Goal: Information Seeking & Learning: Learn about a topic

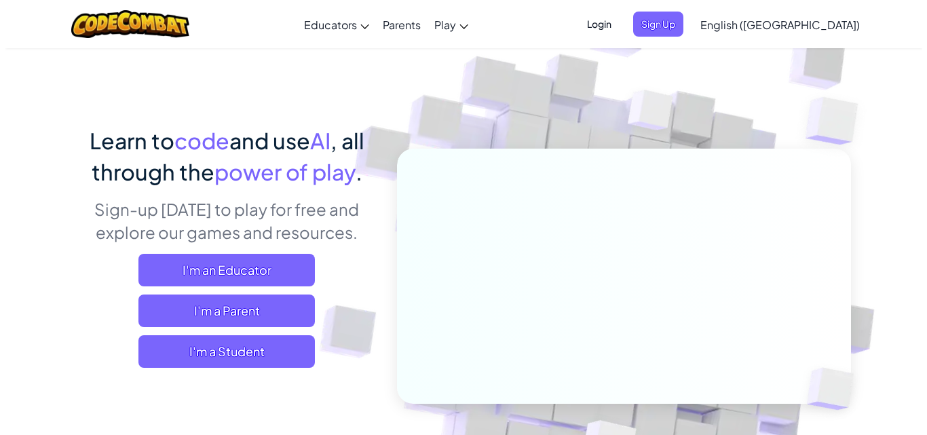
scroll to position [68, 0]
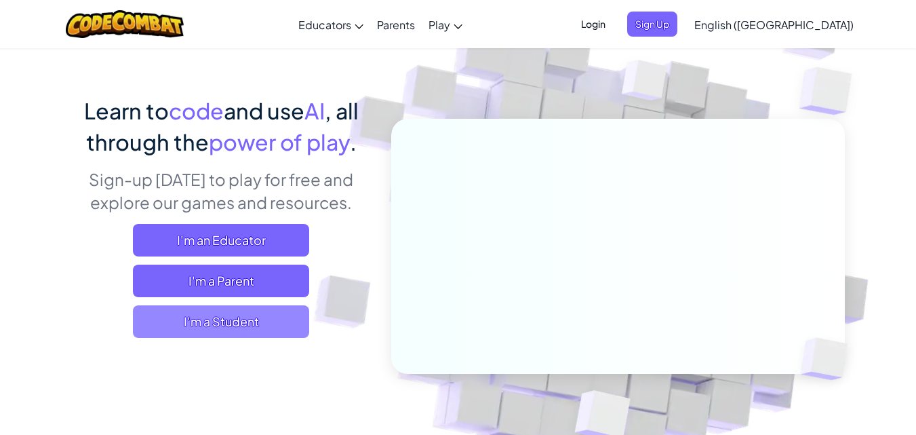
click at [233, 319] on span "I'm a Student" at bounding box center [221, 321] width 176 height 33
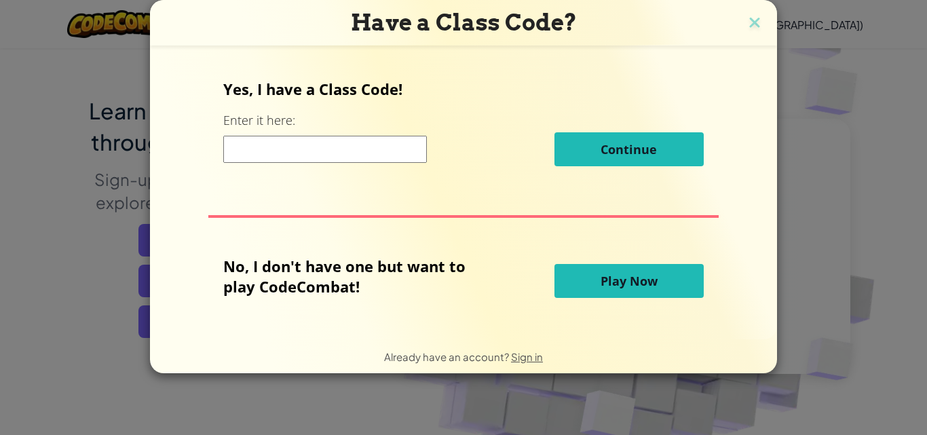
click at [319, 151] on input at bounding box center [324, 149] width 203 height 27
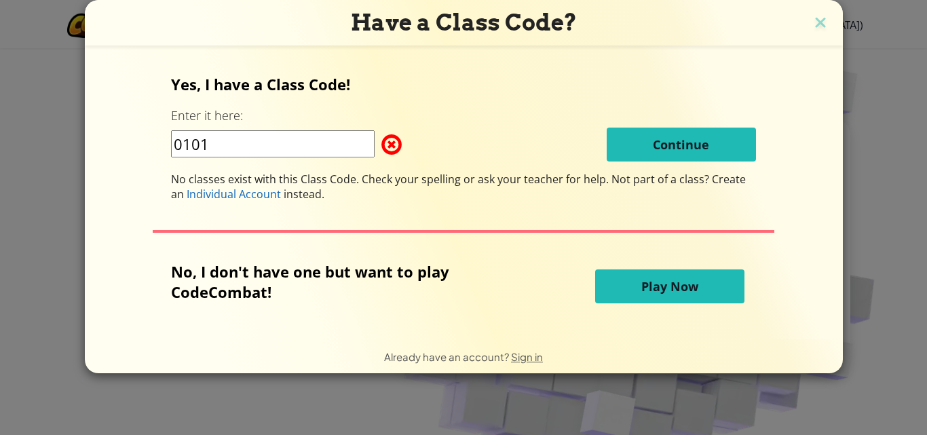
type input "0101"
click at [381, 147] on span at bounding box center [381, 144] width 0 height 27
click at [381, 144] on span at bounding box center [381, 144] width 0 height 27
click at [381, 141] on span at bounding box center [381, 144] width 0 height 27
drag, startPoint x: 239, startPoint y: 131, endPoint x: 255, endPoint y: 124, distance: 17.6
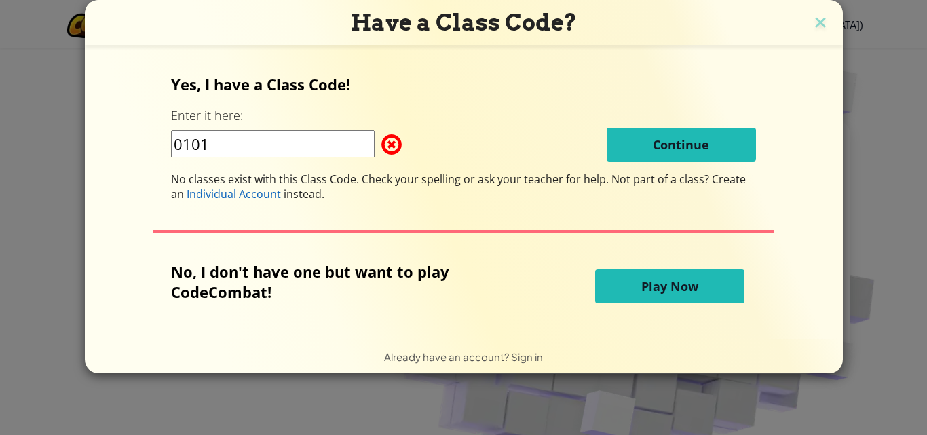
click at [111, 119] on div "Yes, I have a Class Code! Enter it here: 0101 Continue No classes exist with th…" at bounding box center [463, 193] width 731 height 266
click at [690, 289] on span "Play Now" at bounding box center [669, 286] width 57 height 16
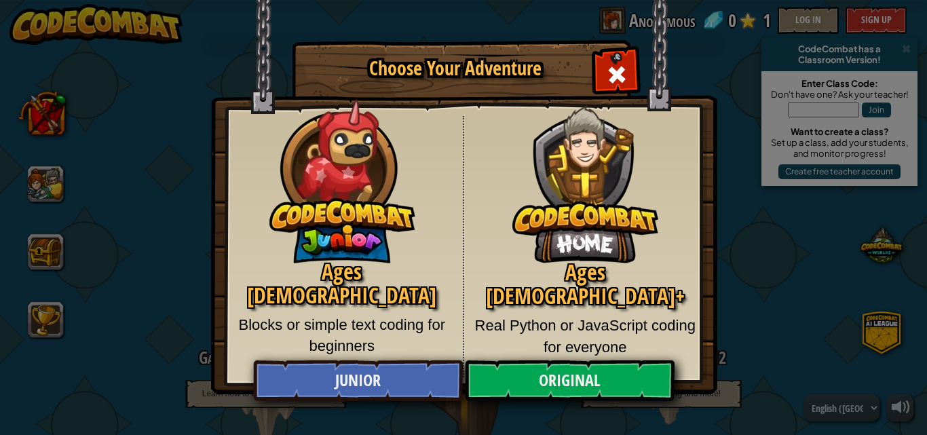
click at [612, 63] on div "Close modal" at bounding box center [616, 73] width 43 height 43
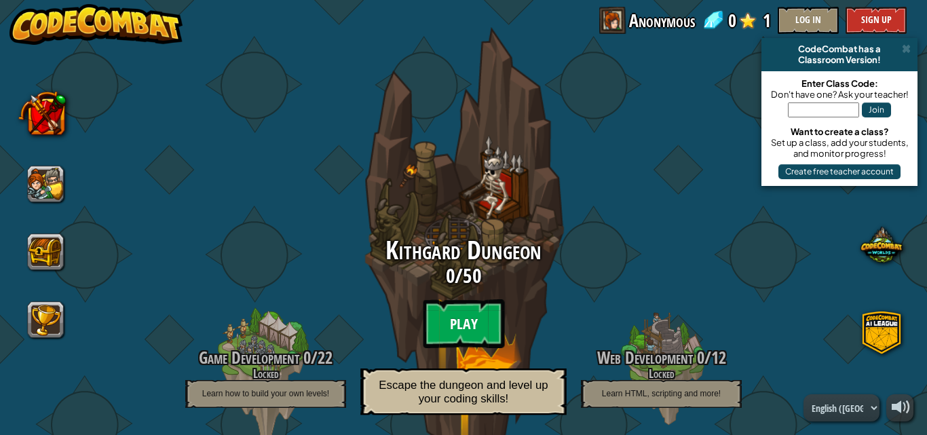
click at [471, 317] on btn "Play" at bounding box center [463, 323] width 81 height 49
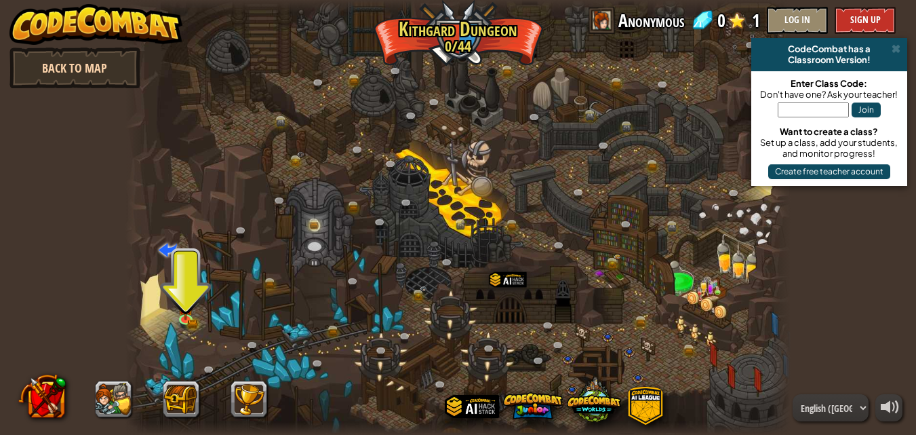
click at [95, 61] on link "Back to Map" at bounding box center [74, 67] width 131 height 41
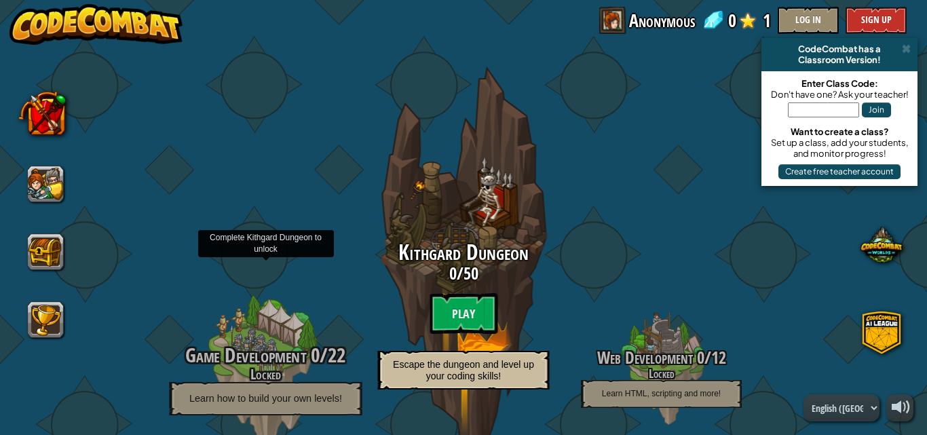
click at [296, 345] on span "Game Development" at bounding box center [245, 355] width 121 height 28
click at [264, 345] on span "Game Development" at bounding box center [245, 355] width 121 height 28
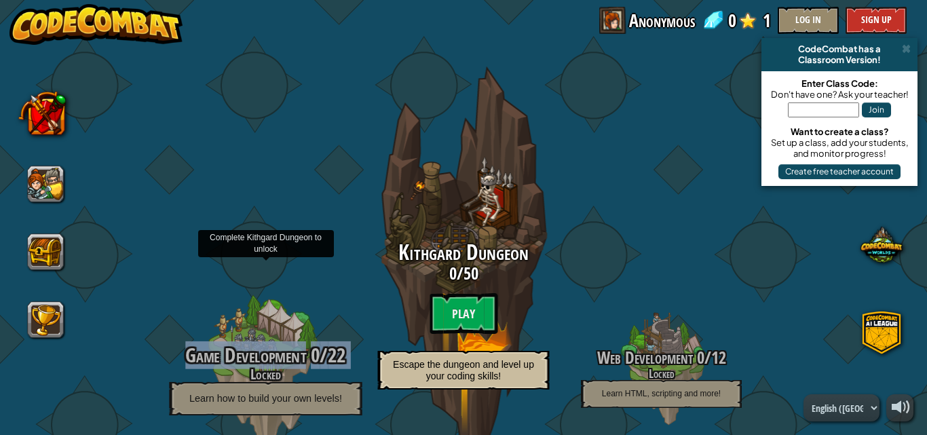
click at [263, 346] on span "Game Development" at bounding box center [245, 355] width 121 height 28
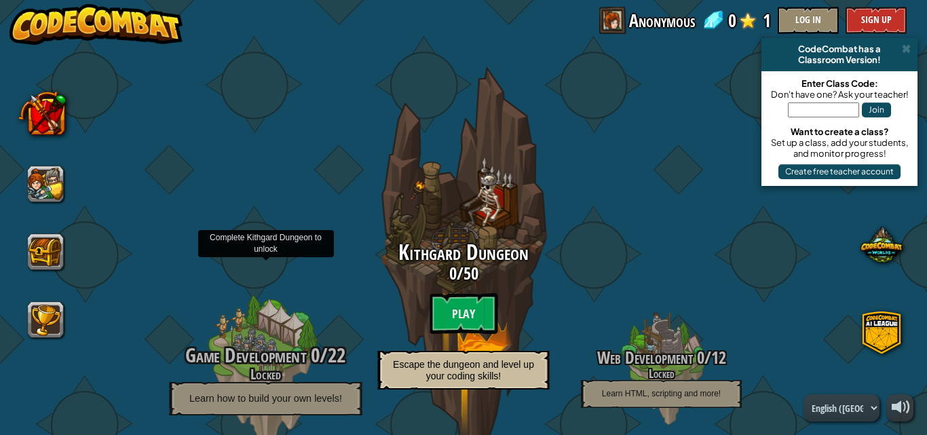
click at [304, 316] on div at bounding box center [265, 370] width 129 height 258
click at [277, 336] on div at bounding box center [265, 370] width 129 height 258
drag, startPoint x: 277, startPoint y: 336, endPoint x: 258, endPoint y: 349, distance: 23.0
click at [272, 341] on div "Game Development 0 / 22 Locked Learn how to build your own levels!" at bounding box center [265, 370] width 258 height 258
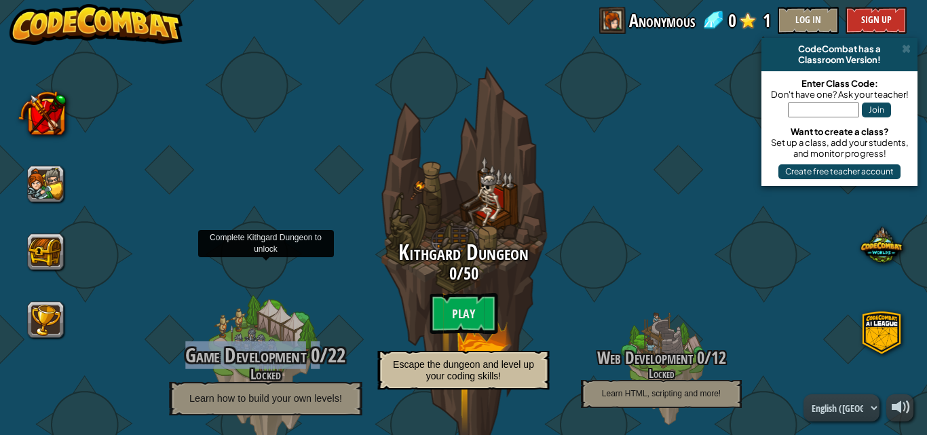
drag, startPoint x: 258, startPoint y: 349, endPoint x: 259, endPoint y: 362, distance: 12.9
click at [258, 351] on span "Game Development" at bounding box center [245, 355] width 121 height 28
drag, startPoint x: 265, startPoint y: 381, endPoint x: 267, endPoint y: 414, distance: 33.3
click at [265, 388] on div "Game Development 0 / 22 Locked Learn how to build your own levels!" at bounding box center [265, 379] width 258 height 71
drag, startPoint x: 308, startPoint y: 396, endPoint x: 328, endPoint y: 416, distance: 28.3
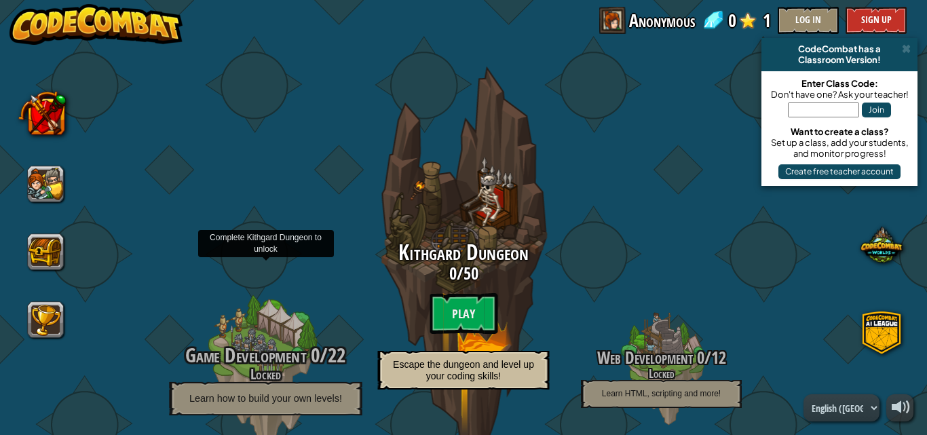
click at [311, 400] on span "Learn how to build your own levels!" at bounding box center [265, 398] width 153 height 12
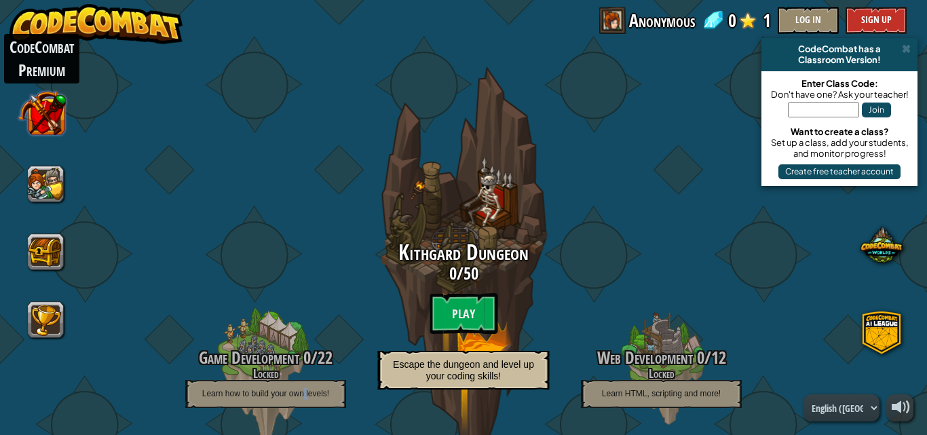
click at [58, 107] on button at bounding box center [41, 112] width 47 height 47
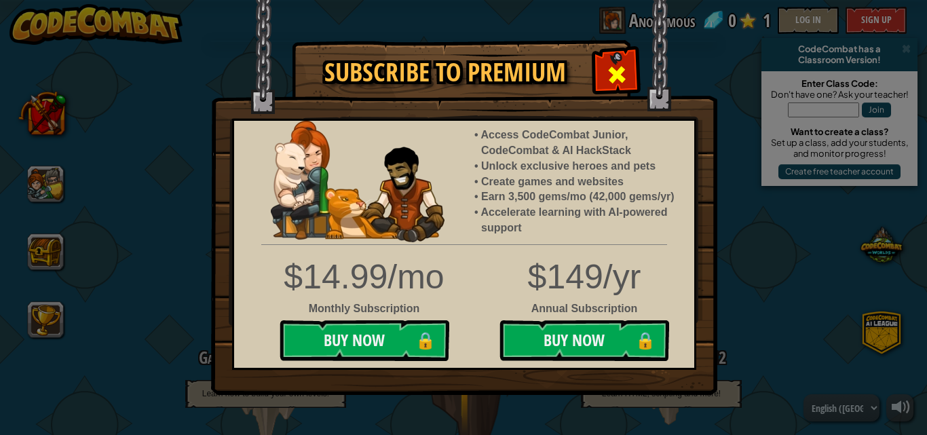
click at [610, 61] on div at bounding box center [616, 73] width 43 height 43
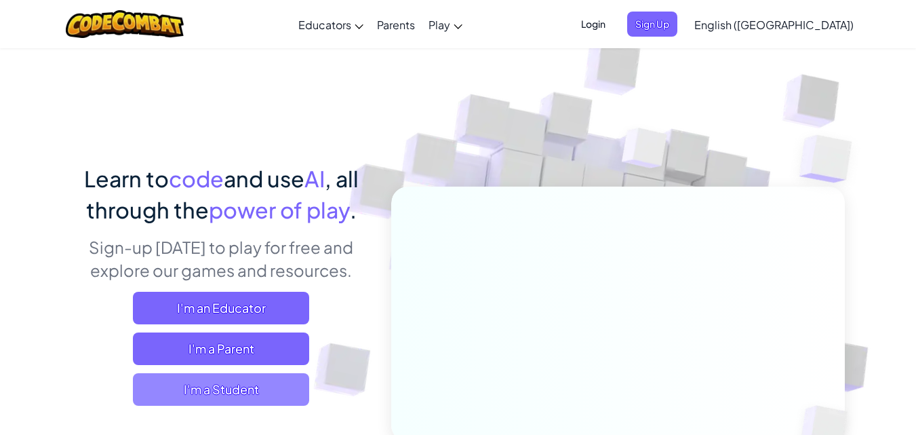
click at [216, 391] on span "I'm a Student" at bounding box center [221, 389] width 176 height 33
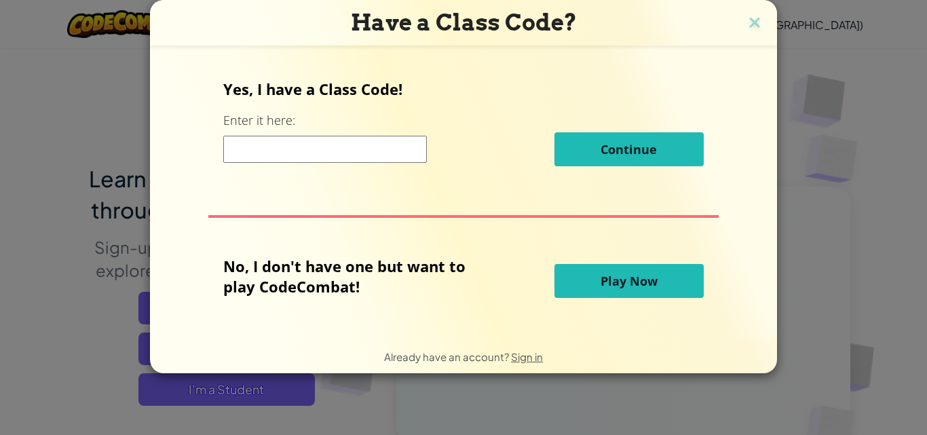
click at [661, 269] on button "Play Now" at bounding box center [628, 281] width 149 height 34
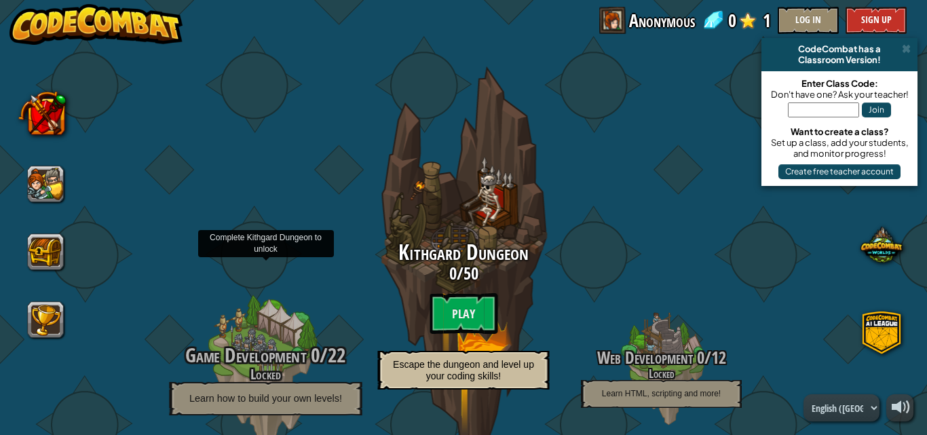
click at [256, 362] on span "Game Development" at bounding box center [245, 355] width 121 height 28
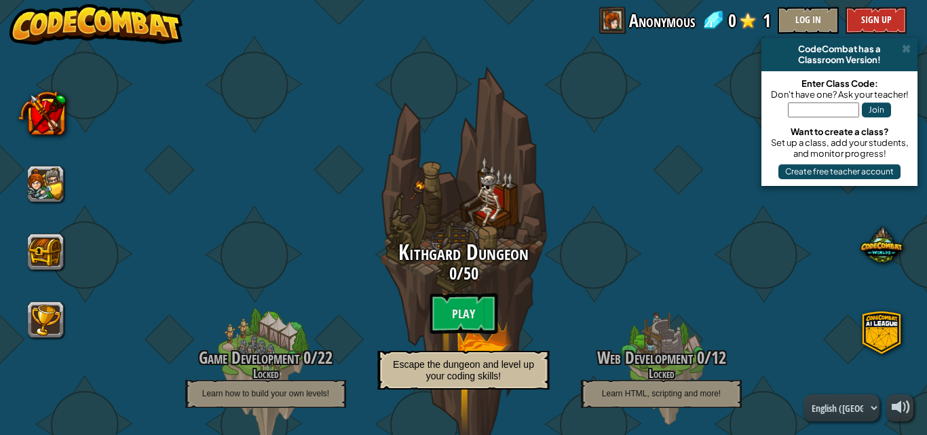
drag, startPoint x: 690, startPoint y: 180, endPoint x: 686, endPoint y: 199, distance: 19.3
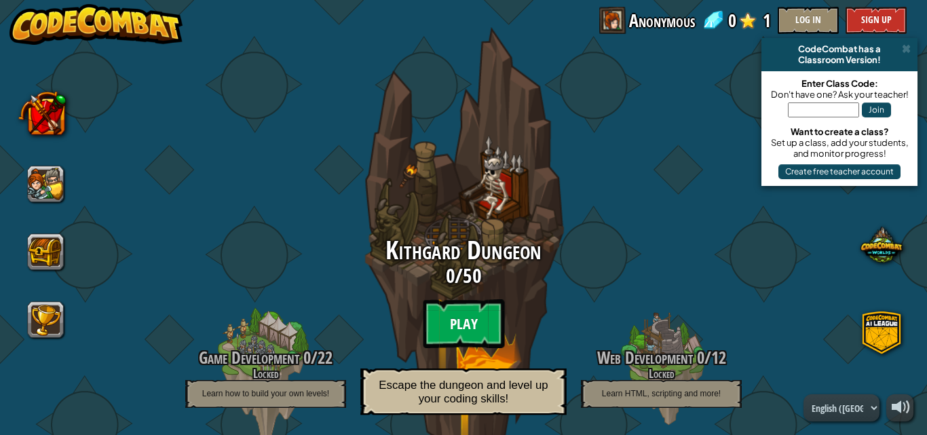
click at [467, 322] on btn "Play" at bounding box center [463, 323] width 81 height 49
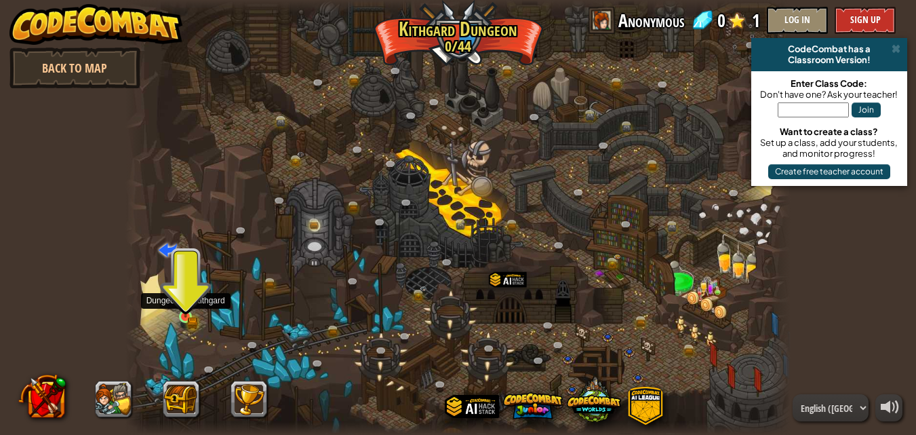
click at [184, 310] on div at bounding box center [186, 317] width 14 height 14
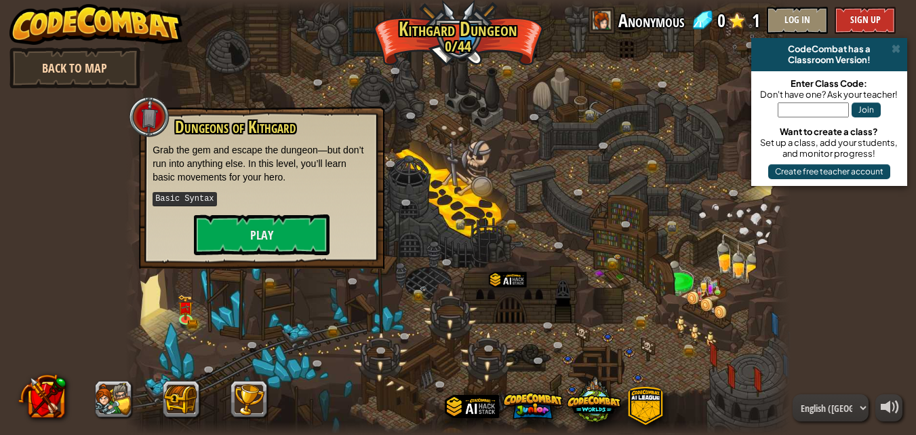
click at [94, 78] on link "Back to Map" at bounding box center [74, 67] width 131 height 41
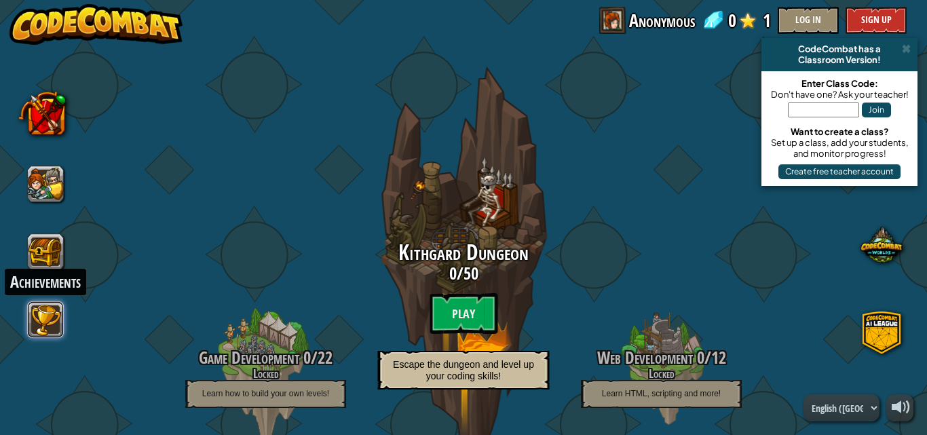
click at [55, 315] on button at bounding box center [46, 319] width 37 height 37
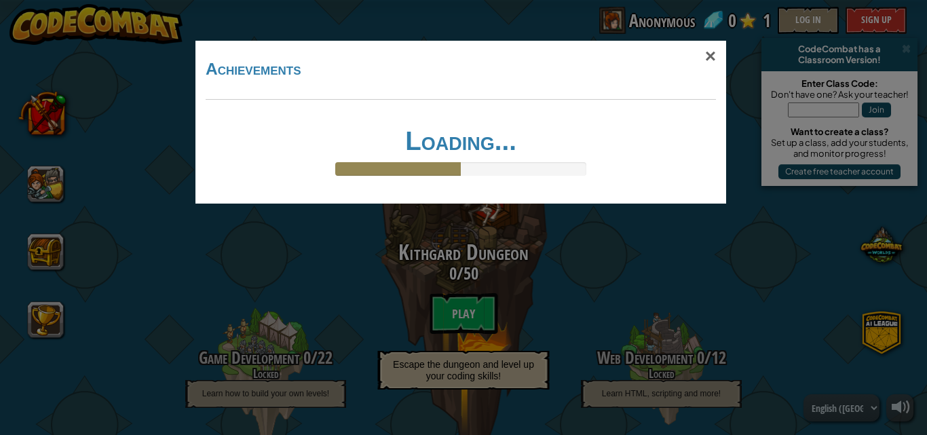
click at [58, 260] on div "× Achievements Loading... Reticulating Splines... Loading..." at bounding box center [463, 217] width 927 height 435
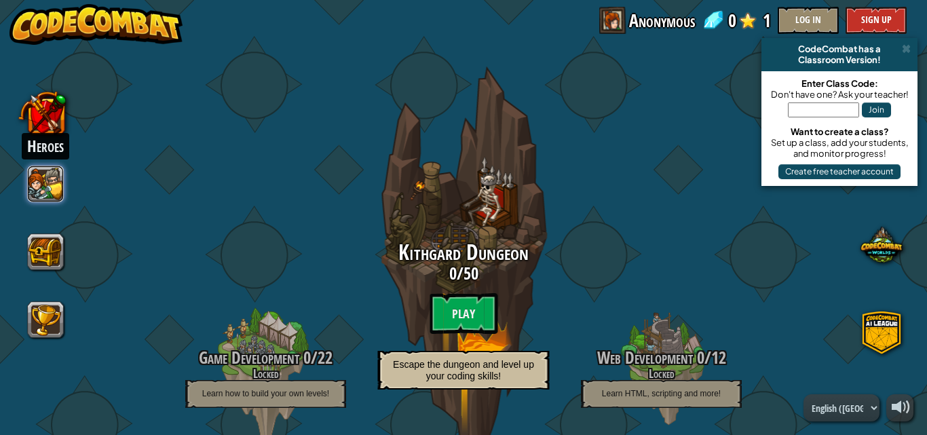
click at [58, 187] on button at bounding box center [46, 184] width 37 height 37
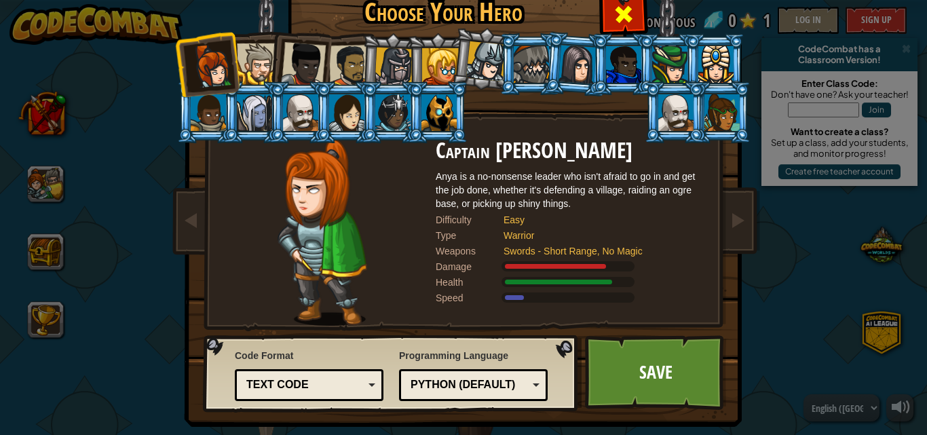
click at [622, 16] on span at bounding box center [623, 14] width 22 height 22
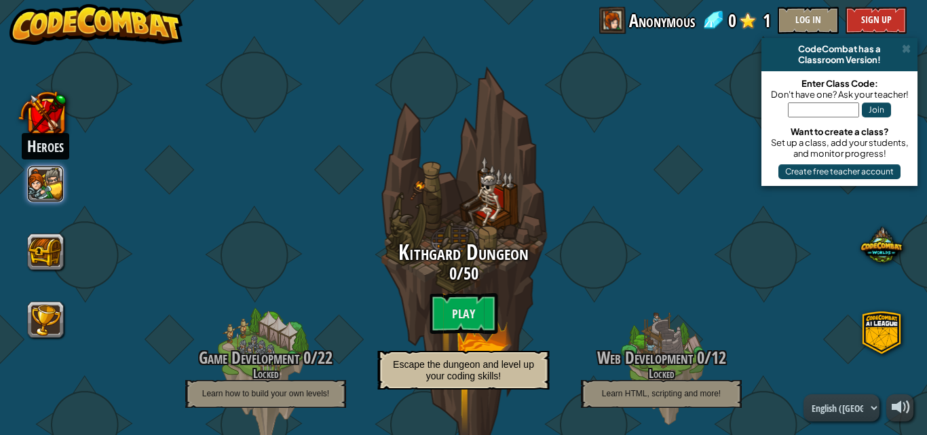
click at [57, 178] on button at bounding box center [46, 184] width 37 height 37
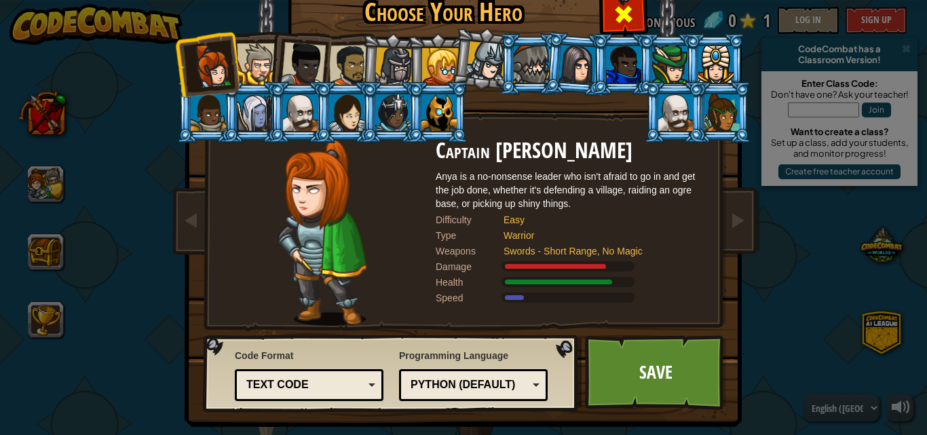
click at [627, 24] on span at bounding box center [623, 14] width 22 height 22
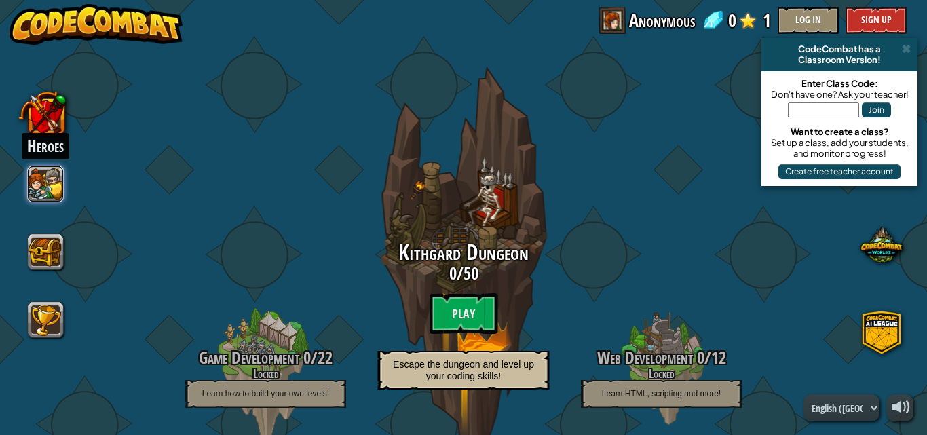
click at [39, 170] on button at bounding box center [46, 184] width 37 height 37
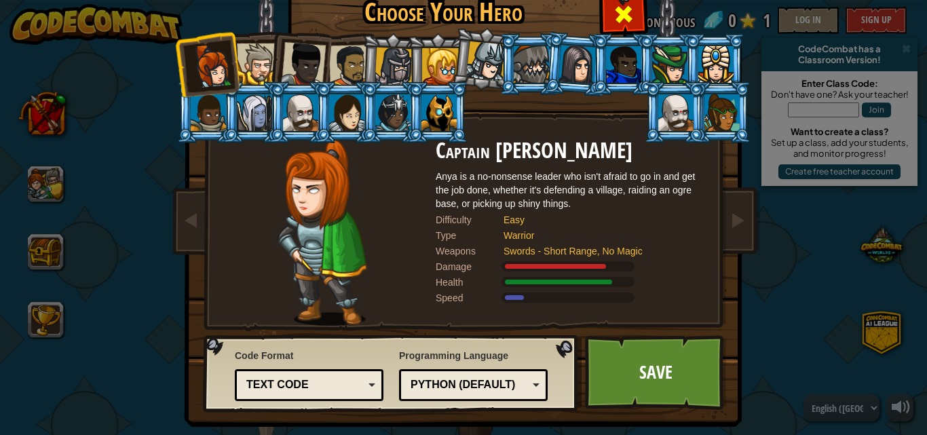
click at [629, 17] on div at bounding box center [623, 12] width 43 height 43
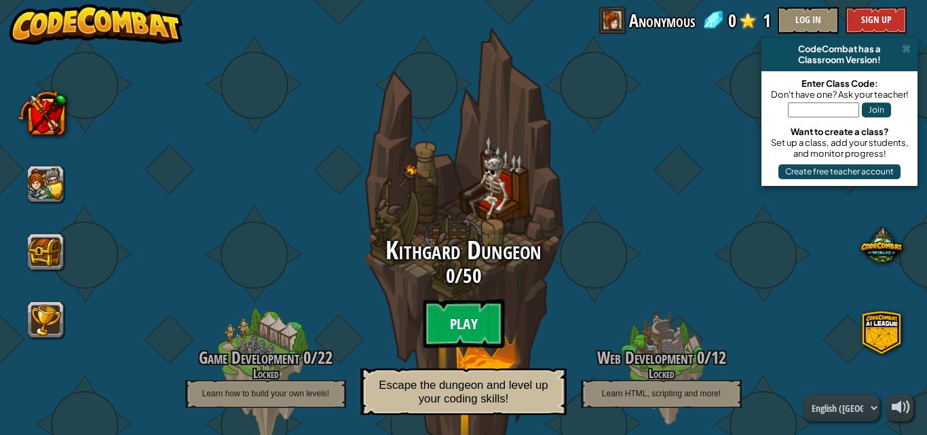
click at [472, 321] on btn "Play" at bounding box center [463, 323] width 81 height 49
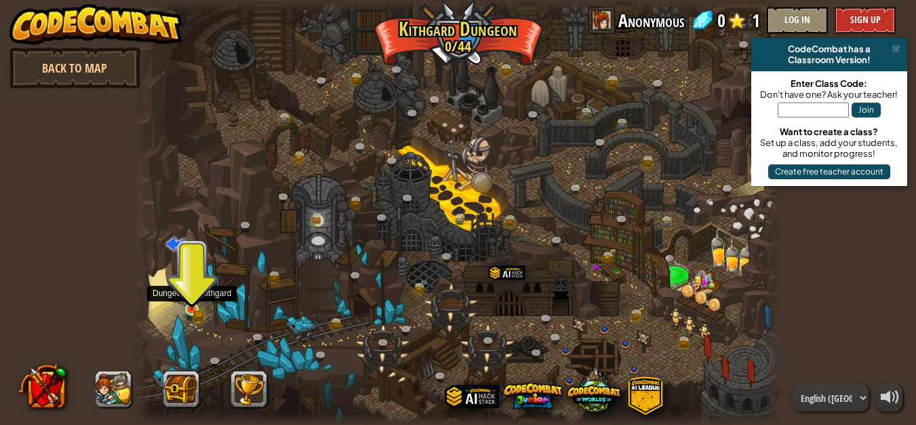
click at [187, 296] on img at bounding box center [191, 294] width 9 height 9
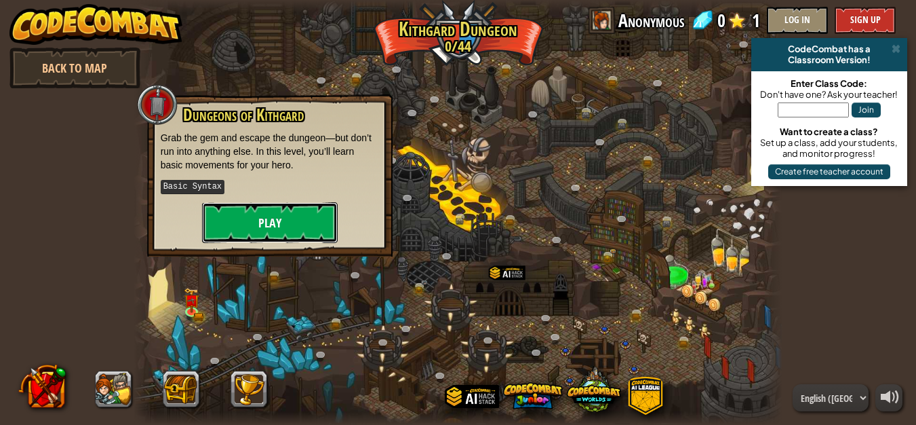
click at [303, 210] on button "Play" at bounding box center [270, 222] width 136 height 41
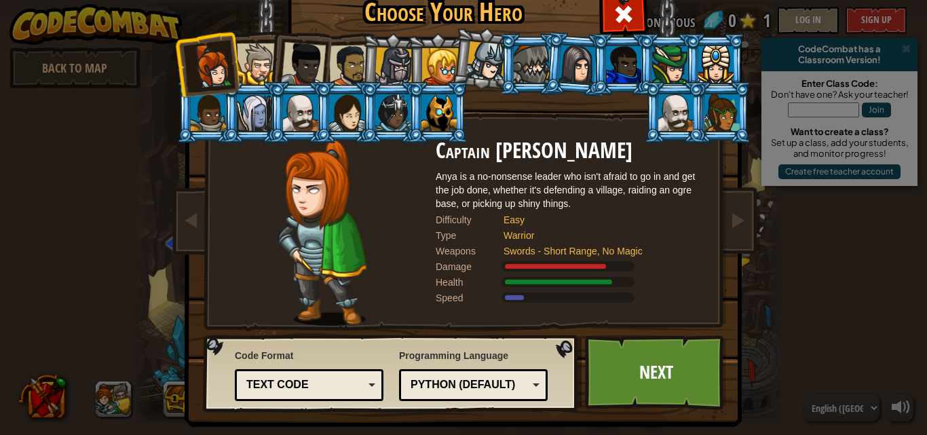
click at [336, 54] on div at bounding box center [350, 66] width 42 height 42
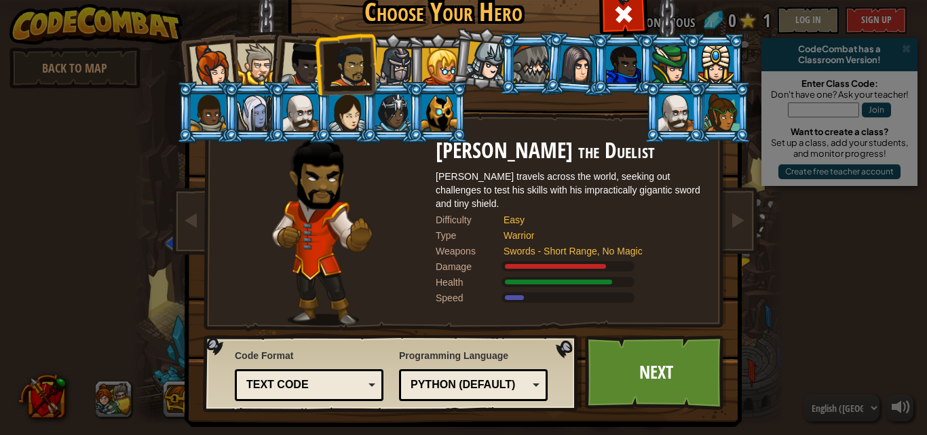
click at [293, 59] on div at bounding box center [303, 64] width 45 height 45
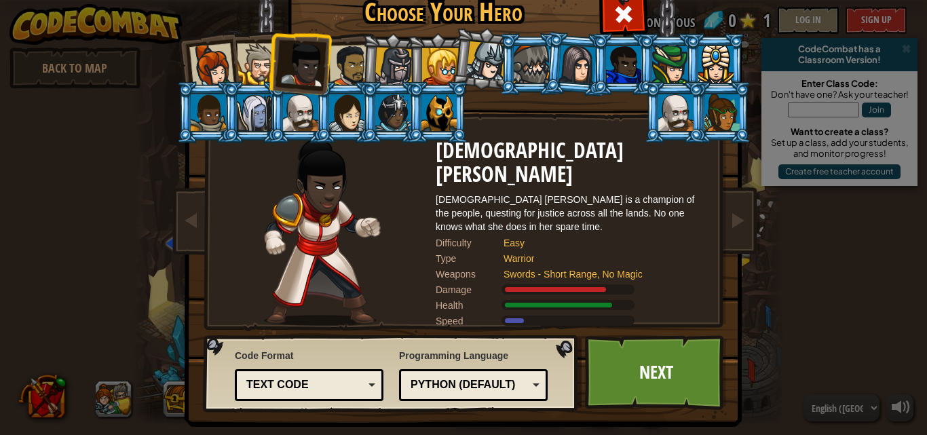
click at [248, 60] on div at bounding box center [257, 63] width 41 height 41
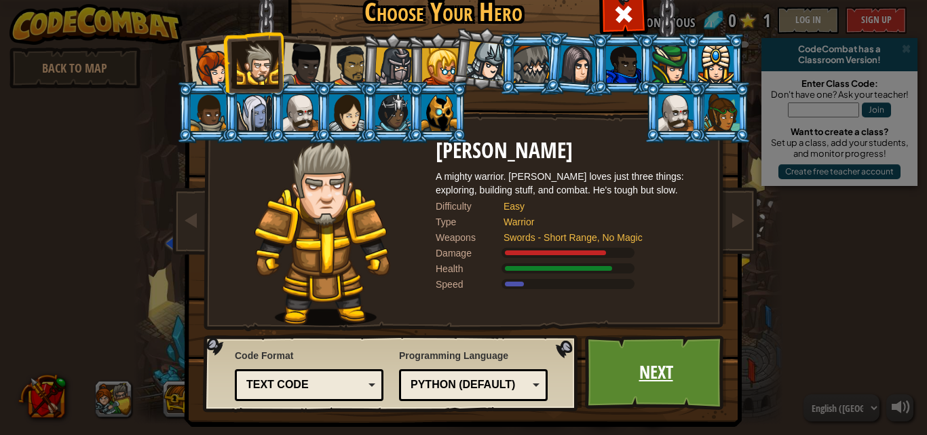
click at [637, 370] on link "Next" at bounding box center [656, 372] width 142 height 75
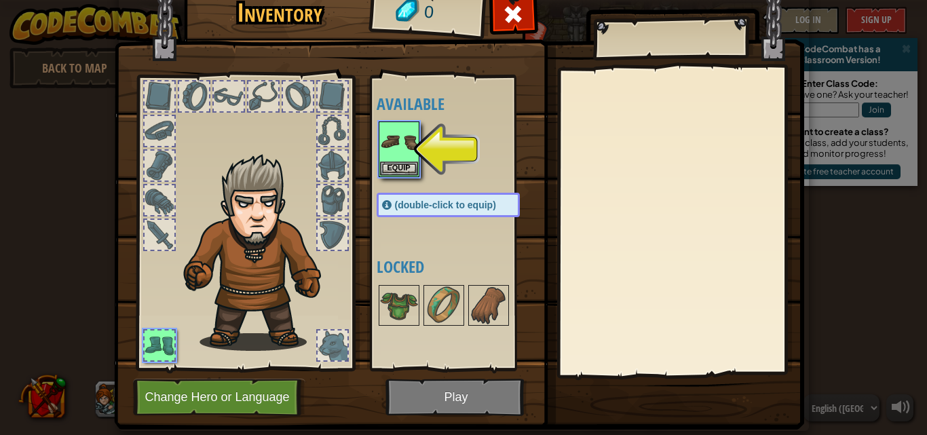
click at [461, 401] on img at bounding box center [459, 183] width 690 height 492
click at [393, 161] on button "Equip" at bounding box center [399, 168] width 38 height 14
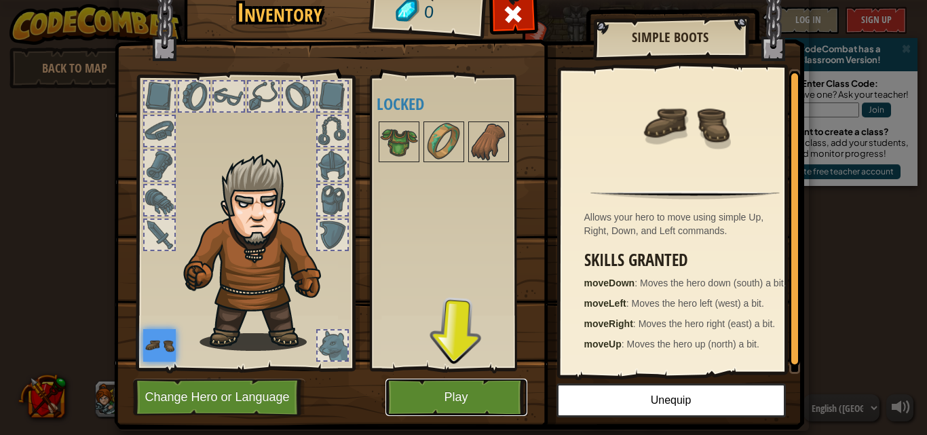
click at [434, 403] on button "Play" at bounding box center [456, 396] width 142 height 37
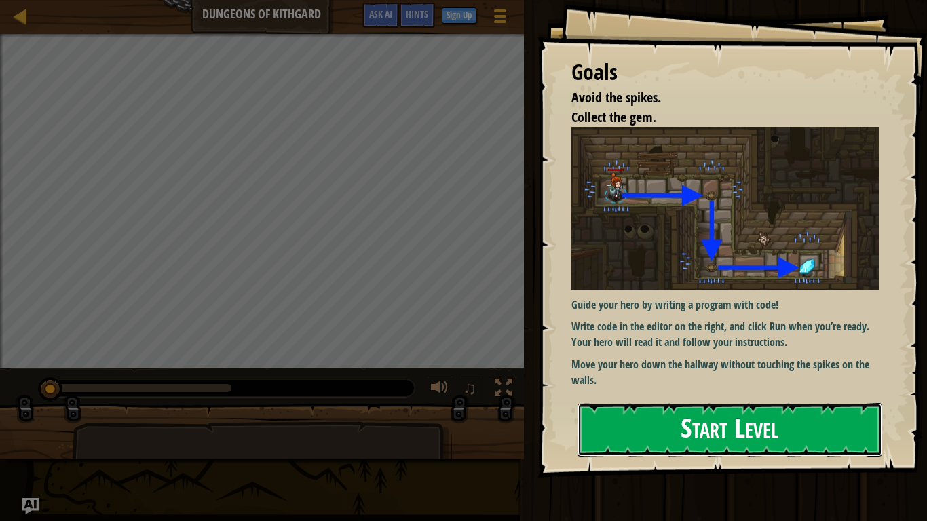
drag, startPoint x: 744, startPoint y: 420, endPoint x: 731, endPoint y: 420, distance: 12.9
click at [743, 427] on button "Start Level" at bounding box center [729, 430] width 305 height 54
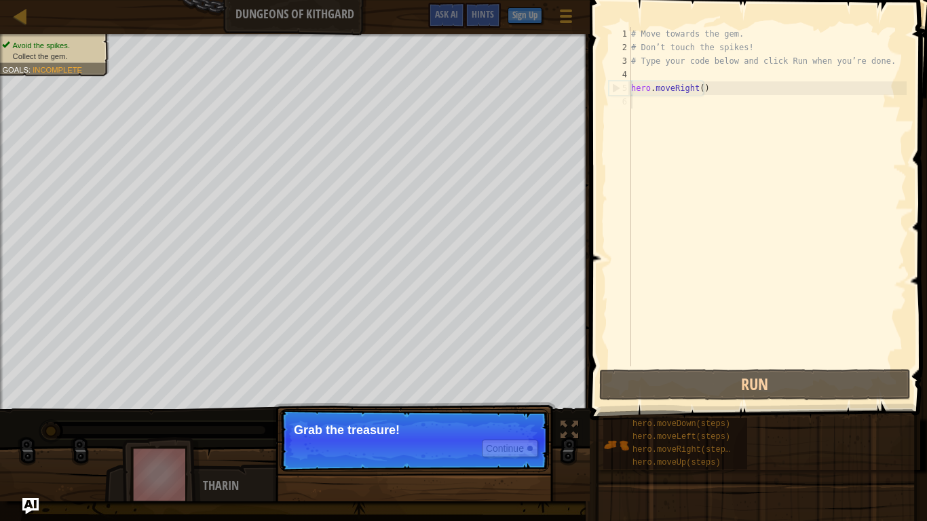
click at [414, 434] on p "Grab the treasure!" at bounding box center [414, 430] width 241 height 14
click at [514, 434] on button "Continue" at bounding box center [510, 449] width 56 height 18
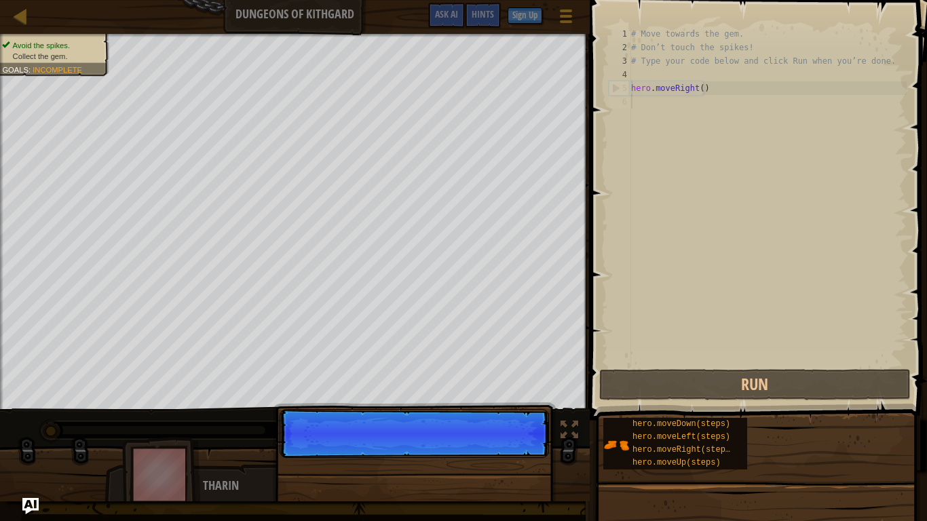
scroll to position [6, 0]
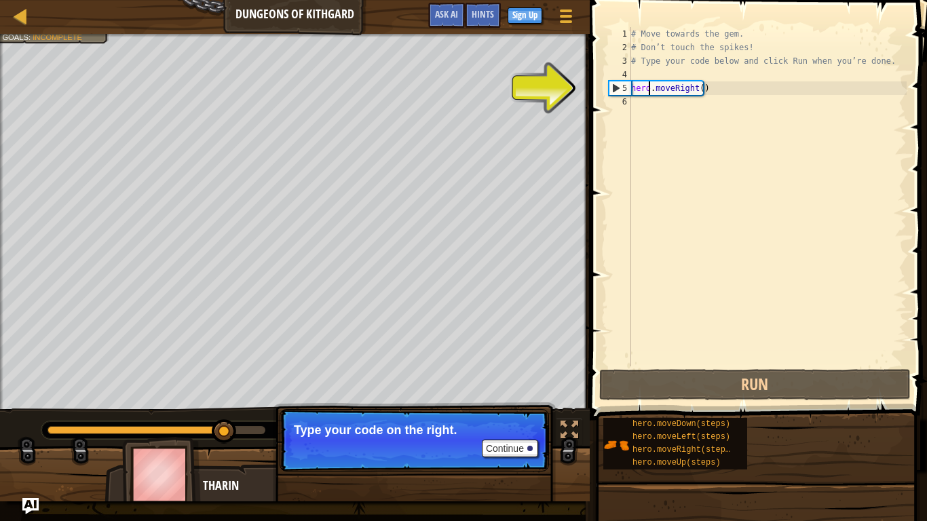
drag, startPoint x: 649, startPoint y: 94, endPoint x: 617, endPoint y: 92, distance: 31.9
click at [636, 94] on div "# Move towards the gem. # Don’t touch the spikes! # Type your code below and cl…" at bounding box center [767, 210] width 278 height 366
click at [613, 85] on div "5" at bounding box center [620, 88] width 22 height 14
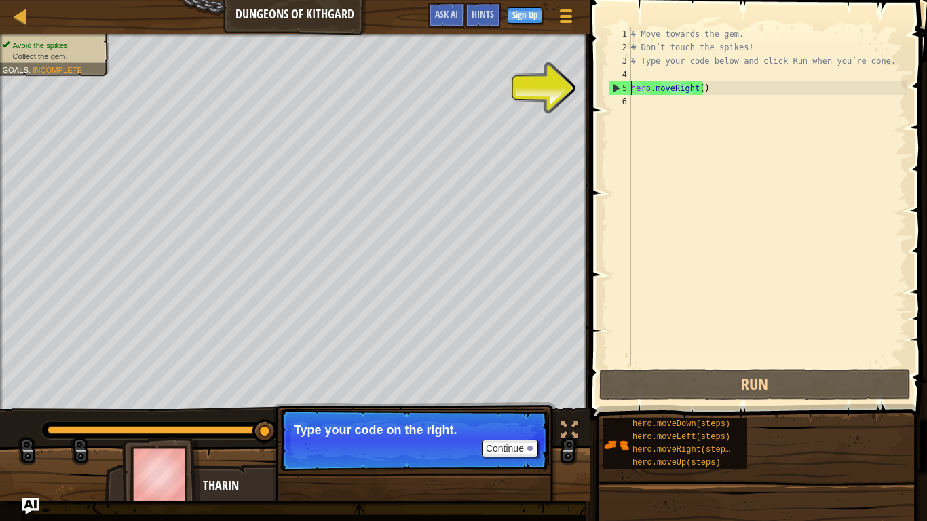
click at [614, 86] on div "5" at bounding box center [620, 88] width 22 height 14
type textarea "hero.moveRight()"
drag, startPoint x: 641, startPoint y: 83, endPoint x: 648, endPoint y: 91, distance: 10.6
click at [648, 91] on div "# Move towards the gem. # Don’t touch the spikes! # Type your code below and cl…" at bounding box center [767, 210] width 278 height 366
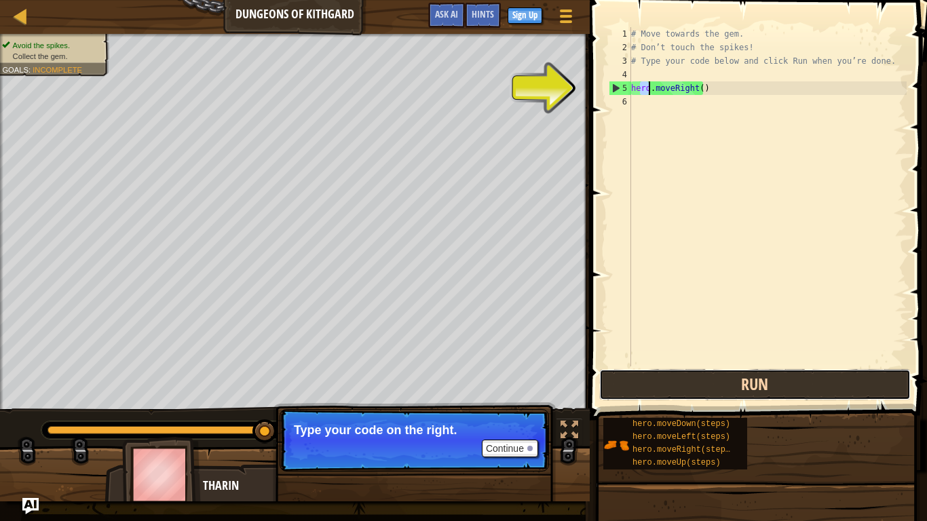
click at [712, 381] on button "Run" at bounding box center [754, 384] width 311 height 31
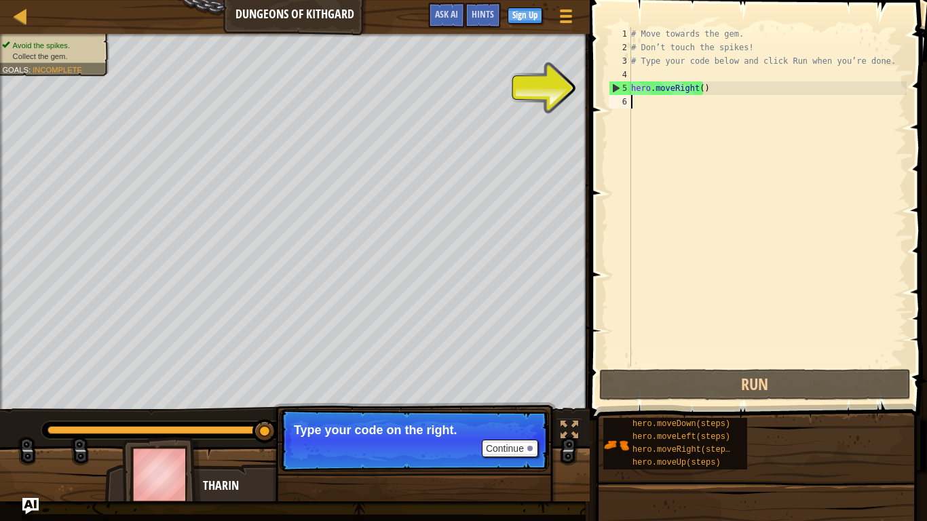
drag, startPoint x: 648, startPoint y: 100, endPoint x: 623, endPoint y: 103, distance: 25.2
click at [623, 103] on div "hero.moveRight() 1 2 3 4 5 6 # Move towards the gem. # Don’t touch the spikes! …" at bounding box center [756, 196] width 300 height 339
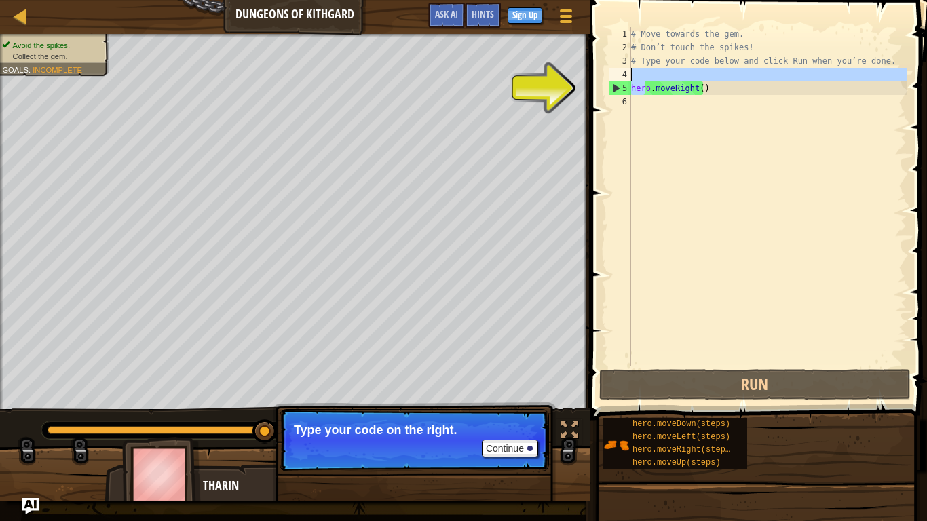
drag, startPoint x: 646, startPoint y: 91, endPoint x: 724, endPoint y: 79, distance: 79.0
click at [724, 79] on div "# Move towards the gem. # Don’t touch the spikes! # Type your code below and cl…" at bounding box center [767, 210] width 278 height 366
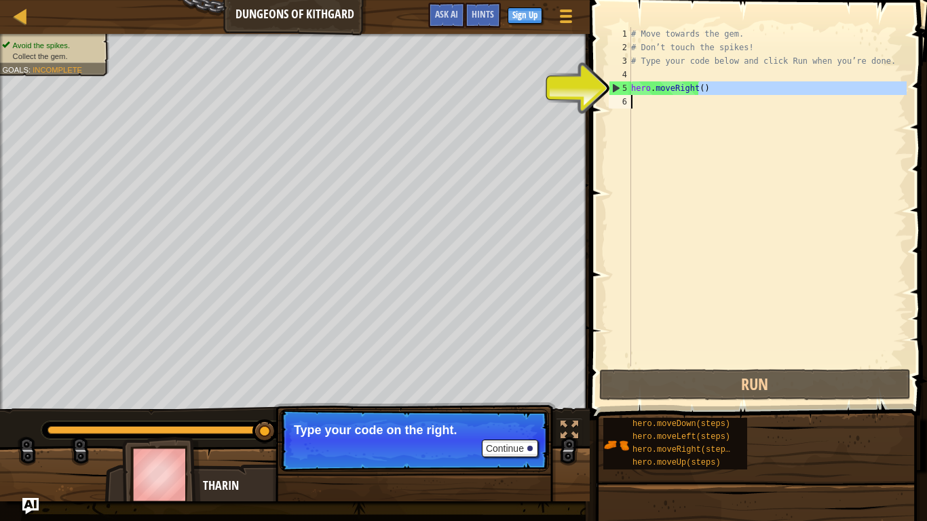
drag, startPoint x: 696, startPoint y: 88, endPoint x: 628, endPoint y: 96, distance: 68.2
click at [628, 96] on div "hero.moveRight() 1 2 3 4 5 6 # Move towards the gem. # Don’t touch the spikes! …" at bounding box center [756, 196] width 300 height 339
click at [661, 92] on div "# Move towards the gem. # Don’t touch the spikes! # Type your code below and cl…" at bounding box center [767, 210] width 278 height 366
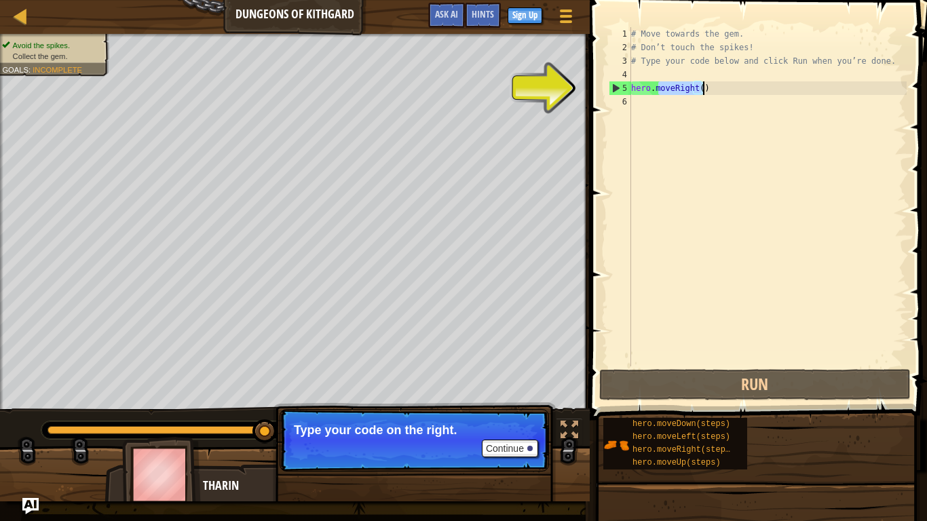
drag, startPoint x: 659, startPoint y: 91, endPoint x: 666, endPoint y: 90, distance: 6.9
click at [666, 90] on div "# Move towards the gem. # Don’t touch the spikes! # Type your code below and cl…" at bounding box center [767, 210] width 278 height 366
drag, startPoint x: 713, startPoint y: 90, endPoint x: 627, endPoint y: 93, distance: 85.5
click at [627, 93] on div "hero.moveRight() 1 2 3 4 5 6 # Move towards the gem. # Don’t touch the spikes! …" at bounding box center [756, 196] width 300 height 339
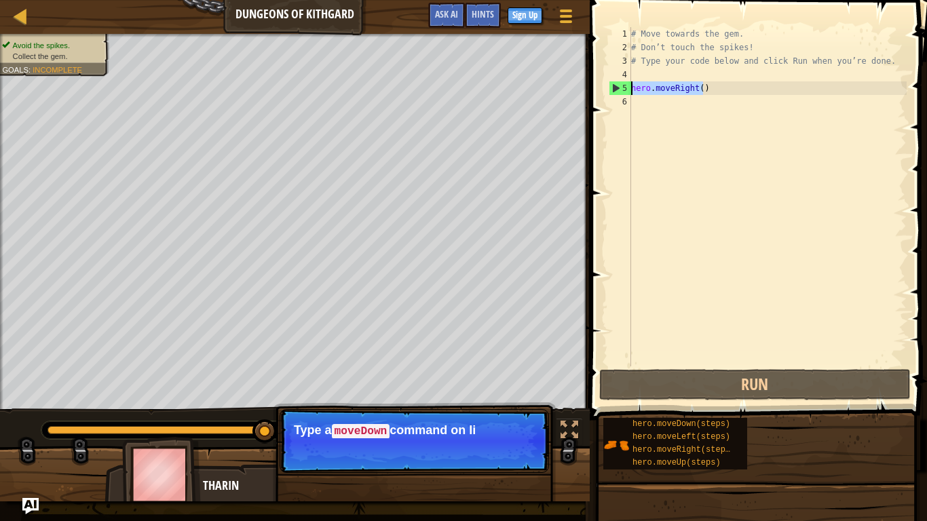
type textarea "l"
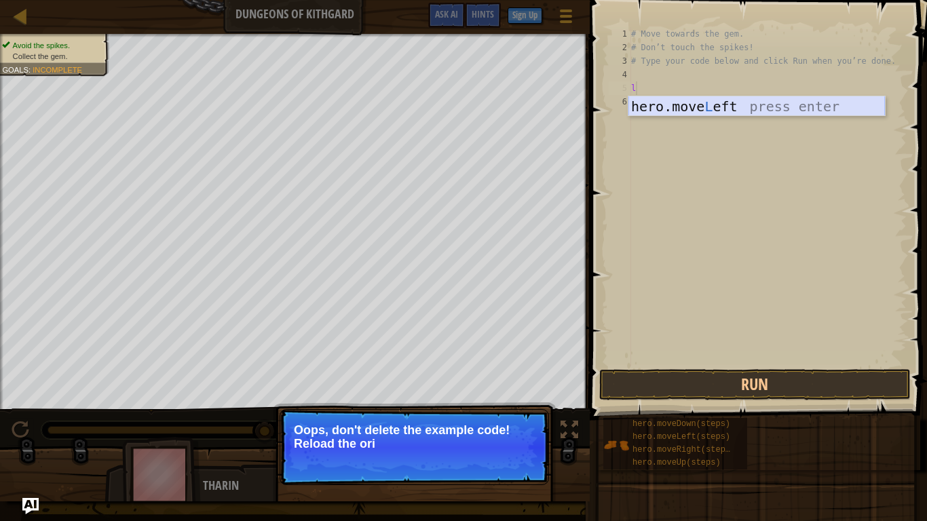
click at [714, 104] on div "hero.move L eft press enter" at bounding box center [756, 126] width 256 height 61
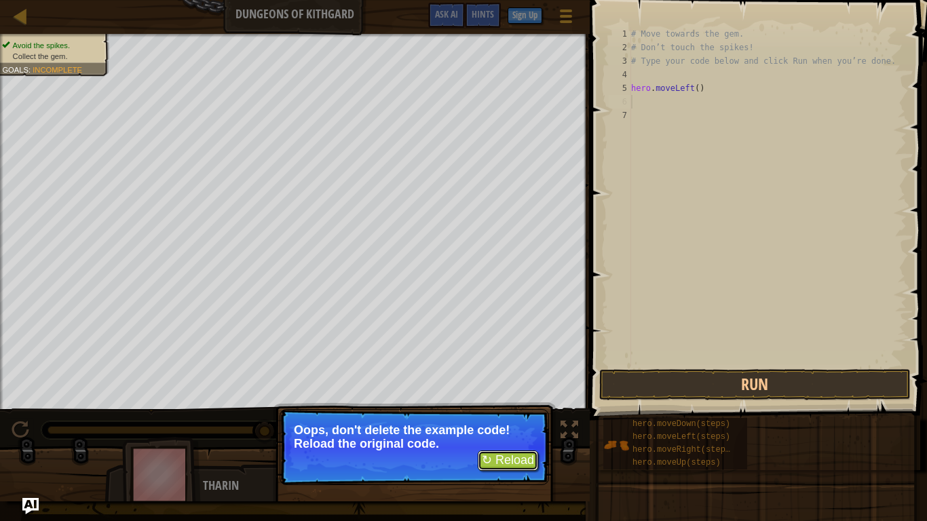
click at [501, 434] on button "↻ Reload" at bounding box center [508, 460] width 60 height 20
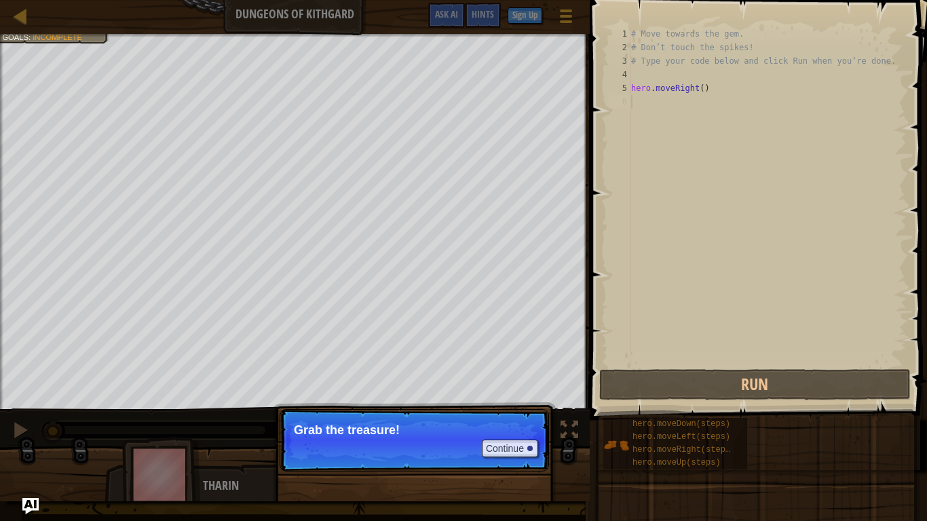
click at [436, 431] on p "Grab the treasure!" at bounding box center [414, 430] width 241 height 14
click at [515, 434] on button "Continue" at bounding box center [510, 449] width 56 height 18
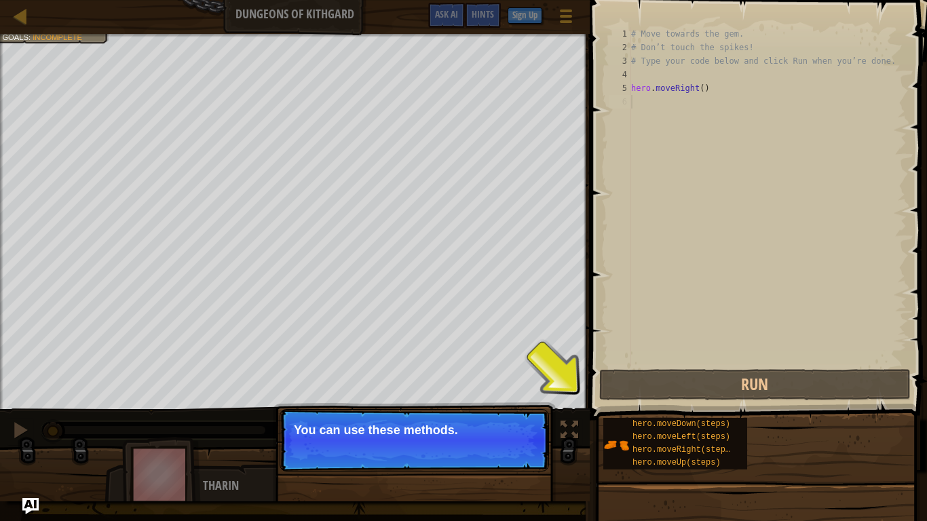
click at [506, 434] on button "Continue" at bounding box center [510, 449] width 56 height 18
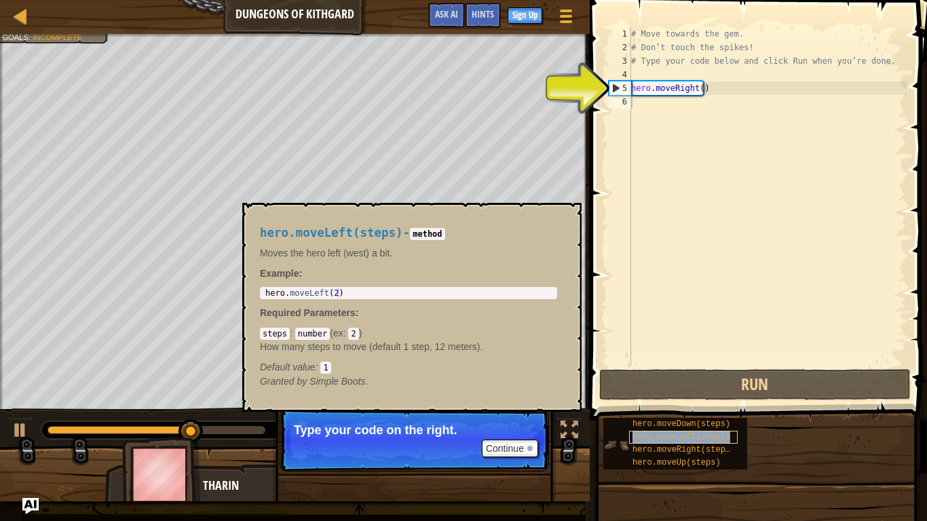
click at [659, 434] on span "hero.moveLeft(steps)" at bounding box center [681, 436] width 98 height 9
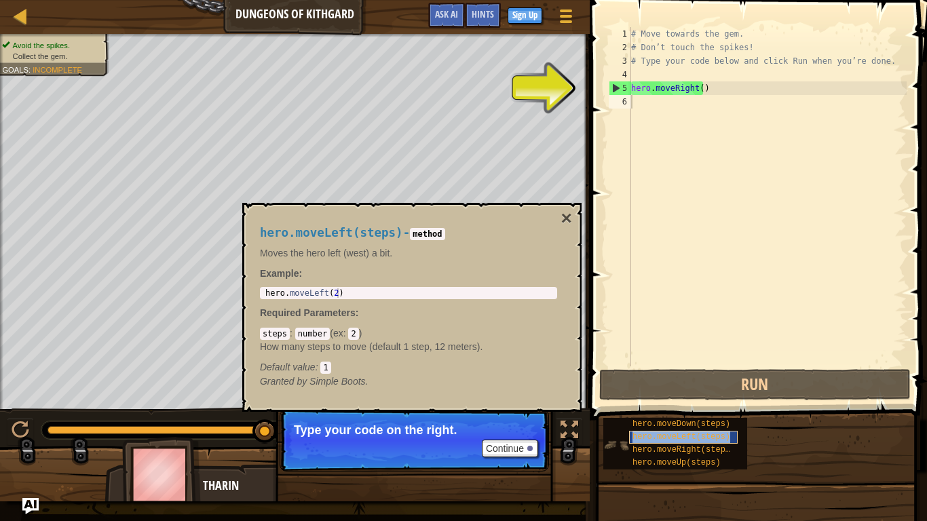
click at [659, 434] on span "hero.moveLeft(steps)" at bounding box center [681, 436] width 98 height 9
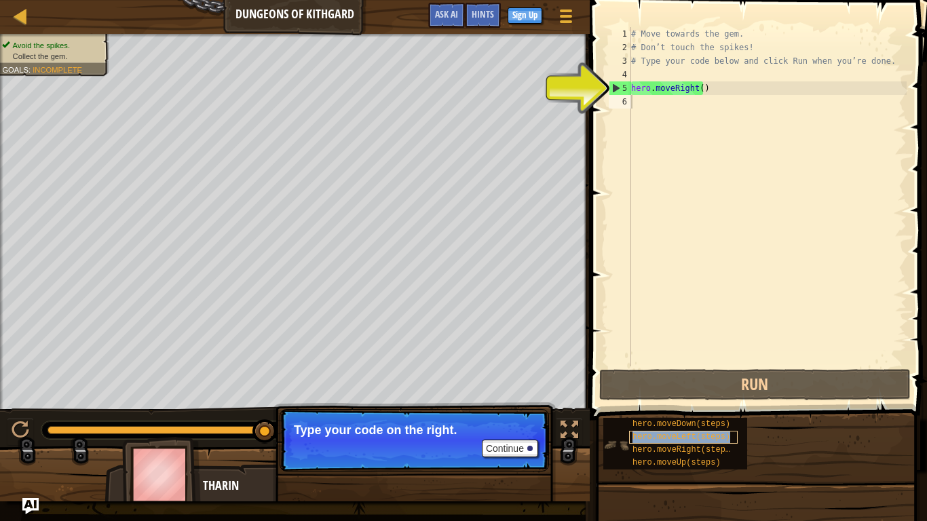
click at [659, 434] on span "hero.moveLeft(steps)" at bounding box center [681, 436] width 98 height 9
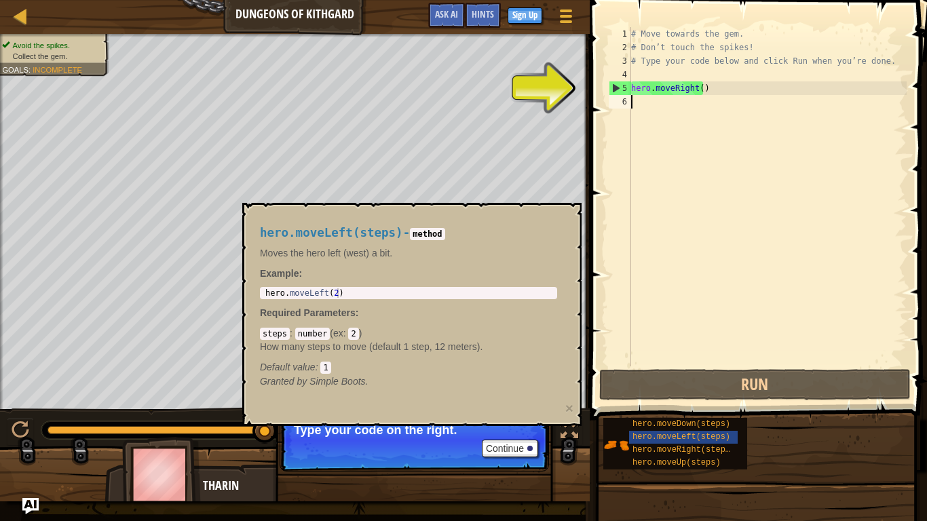
type textarea "hero.moveLeft(2)"
drag, startPoint x: 382, startPoint y: 297, endPoint x: 427, endPoint y: 252, distance: 64.3
click at [422, 260] on div "hero.moveLeft(steps) - method Moves the hero left (west) a bit. Example : hero.…" at bounding box center [408, 307] width 316 height 187
drag, startPoint x: 428, startPoint y: 248, endPoint x: 307, endPoint y: 247, distance: 120.7
click at [307, 247] on p "Moves the hero left (west) a bit." at bounding box center [408, 253] width 297 height 14
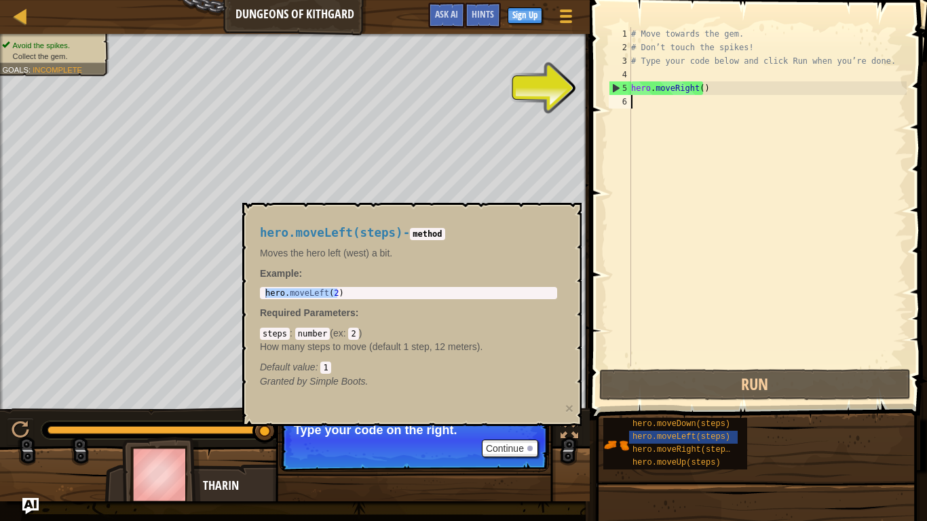
drag, startPoint x: 668, startPoint y: 96, endPoint x: 669, endPoint y: 90, distance: 6.8
click at [669, 90] on div "# Move towards the gem. # Don’t touch the spikes! # Type your code below and cl…" at bounding box center [767, 210] width 278 height 366
click at [625, 90] on div "5" at bounding box center [620, 88] width 22 height 14
drag, startPoint x: 649, startPoint y: 83, endPoint x: 723, endPoint y: 86, distance: 74.0
click at [723, 86] on div "# Move towards the gem. # Don’t touch the spikes! # Type your code below and cl…" at bounding box center [767, 210] width 278 height 366
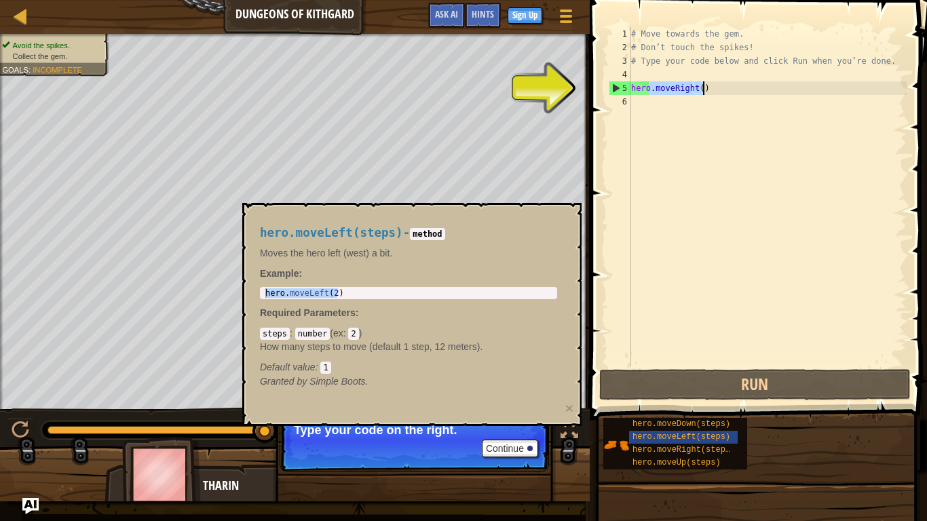
click at [724, 87] on div "# Move towards the gem. # Don’t touch the spikes! # Type your code below and cl…" at bounding box center [767, 196] width 278 height 339
drag, startPoint x: 724, startPoint y: 91, endPoint x: 648, endPoint y: 100, distance: 76.6
click at [630, 104] on div "hero.moveRight() 1 2 3 4 5 6 # Move towards the gem. # Don’t touch the spikes! …" at bounding box center [756, 196] width 300 height 339
type textarea "hero.moveRight()"
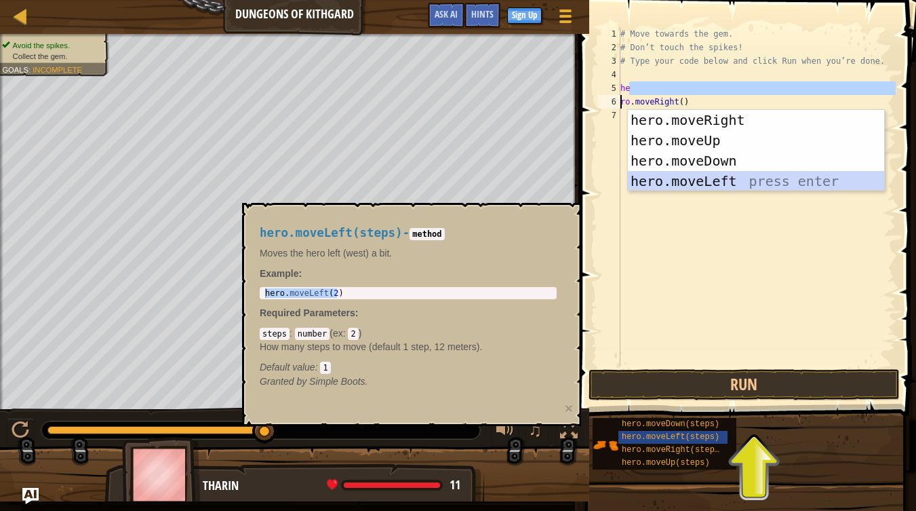
click at [698, 178] on div "hero.moveRight press enter hero.moveUp press enter hero.moveDown press enter he…" at bounding box center [756, 171] width 256 height 122
type textarea "hehero.moveLeft().moveRight()"
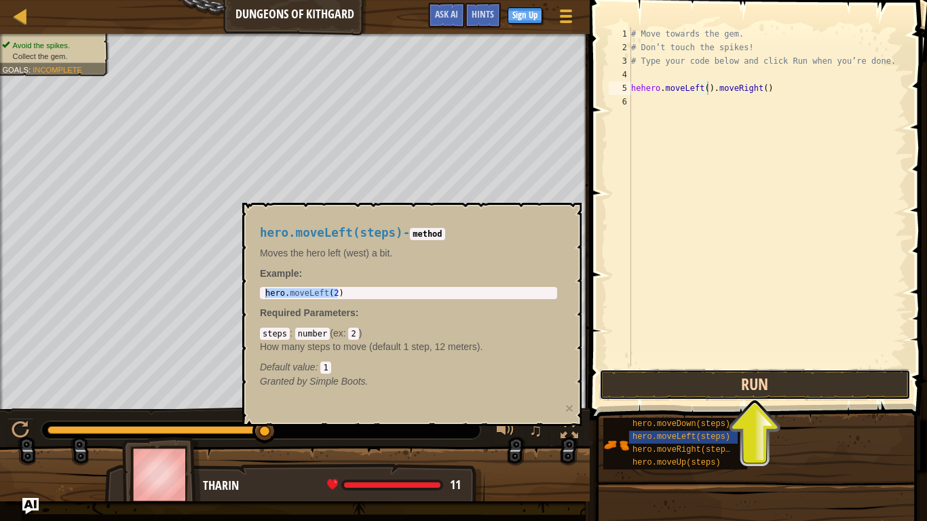
click at [759, 387] on button "Run" at bounding box center [754, 384] width 311 height 31
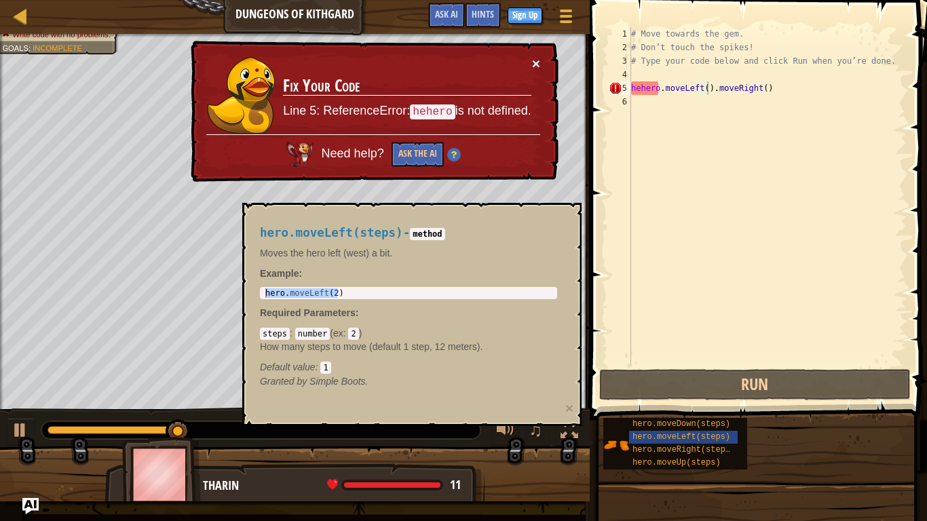
click at [534, 63] on button "×" at bounding box center [536, 63] width 8 height 14
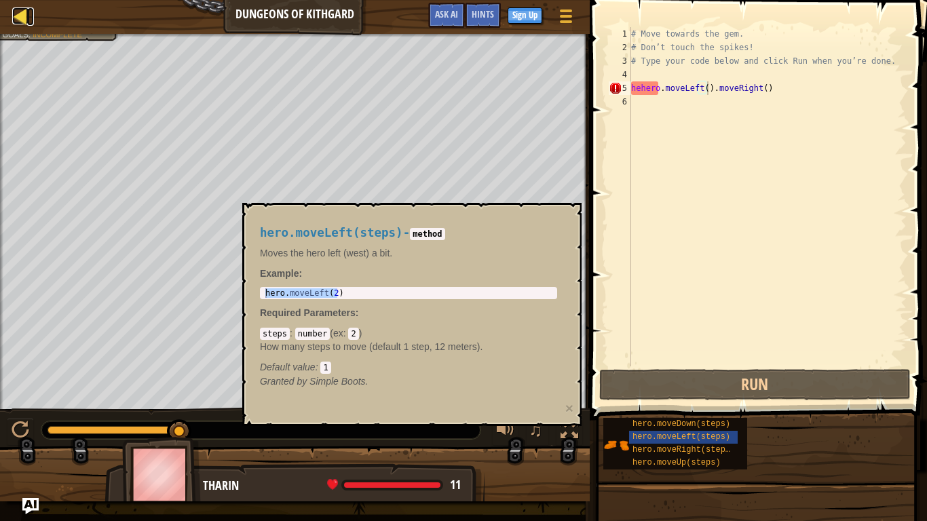
click at [14, 7] on div at bounding box center [20, 15] width 17 height 17
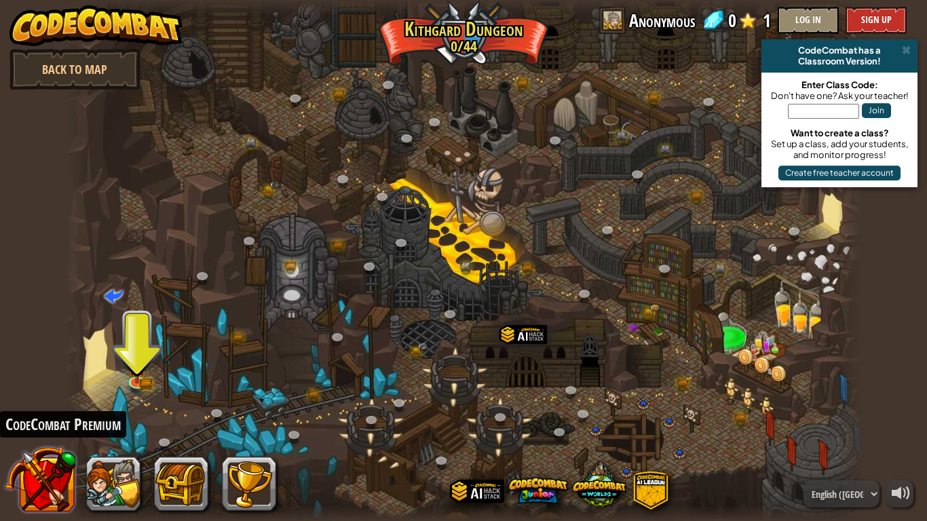
click at [29, 434] on button at bounding box center [40, 479] width 71 height 71
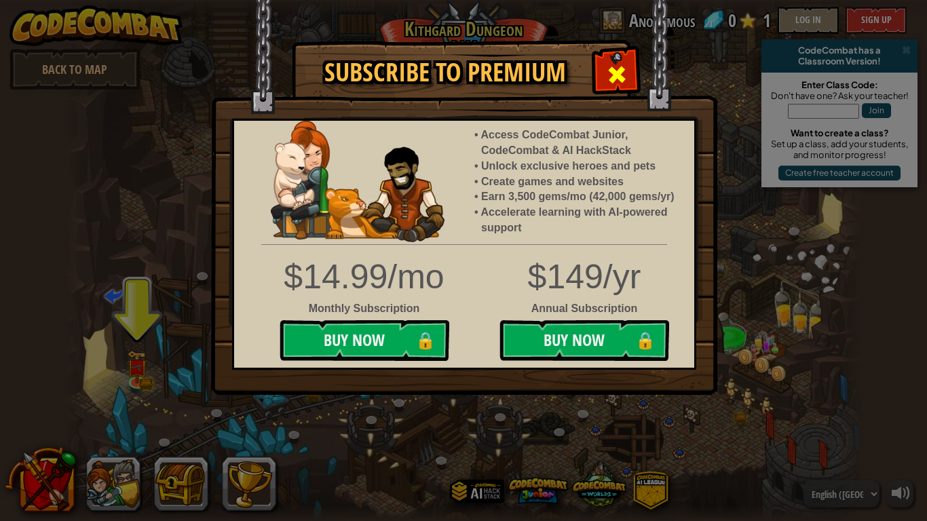
click at [609, 58] on div at bounding box center [616, 73] width 43 height 43
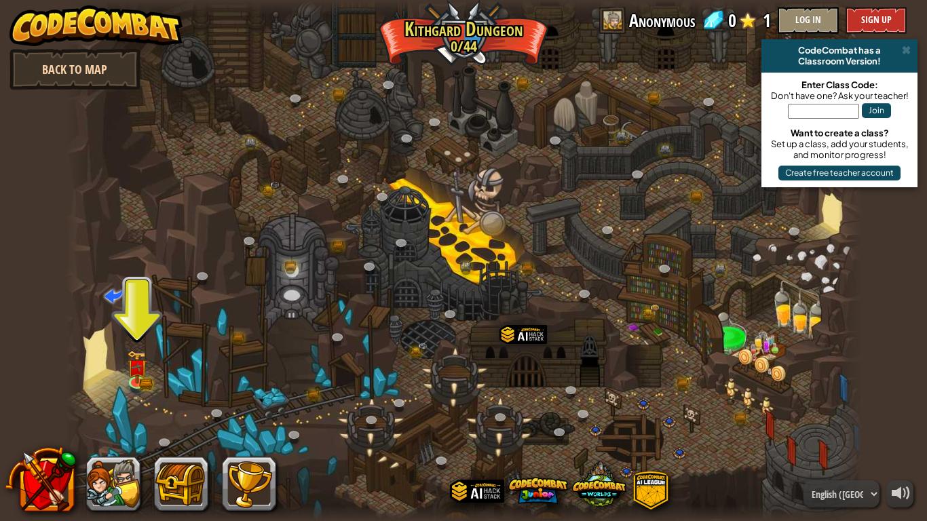
click at [50, 55] on link "Back to Map" at bounding box center [74, 69] width 131 height 41
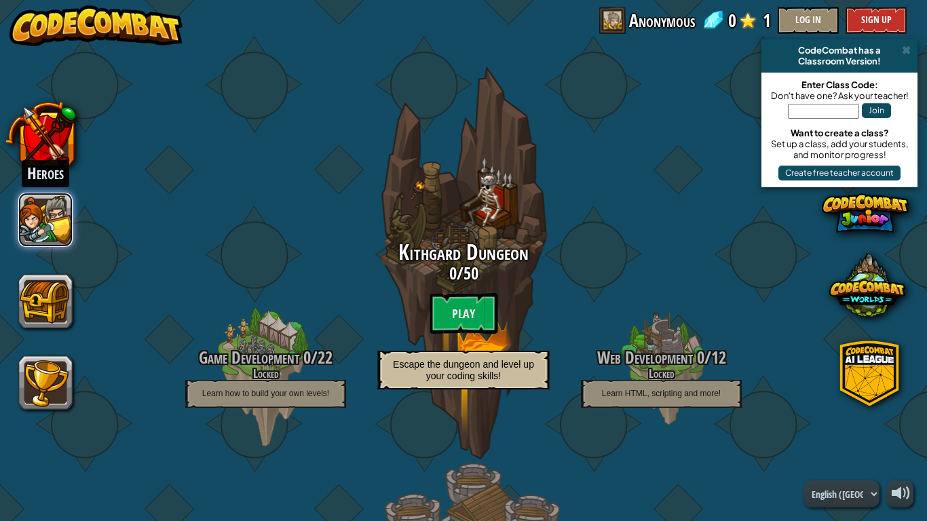
click at [38, 220] on button at bounding box center [45, 220] width 54 height 54
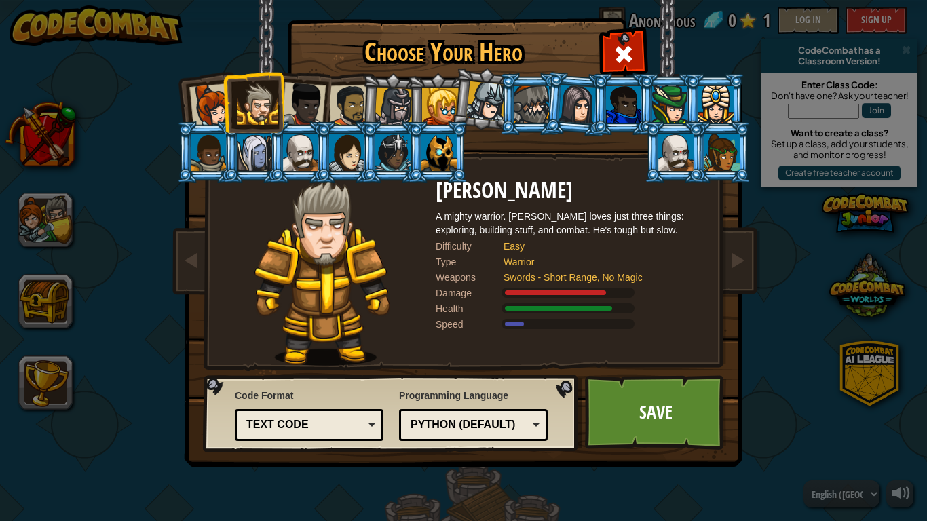
click at [598, 37] on img at bounding box center [465, 224] width 587 height 486
click at [614, 38] on div at bounding box center [623, 52] width 43 height 43
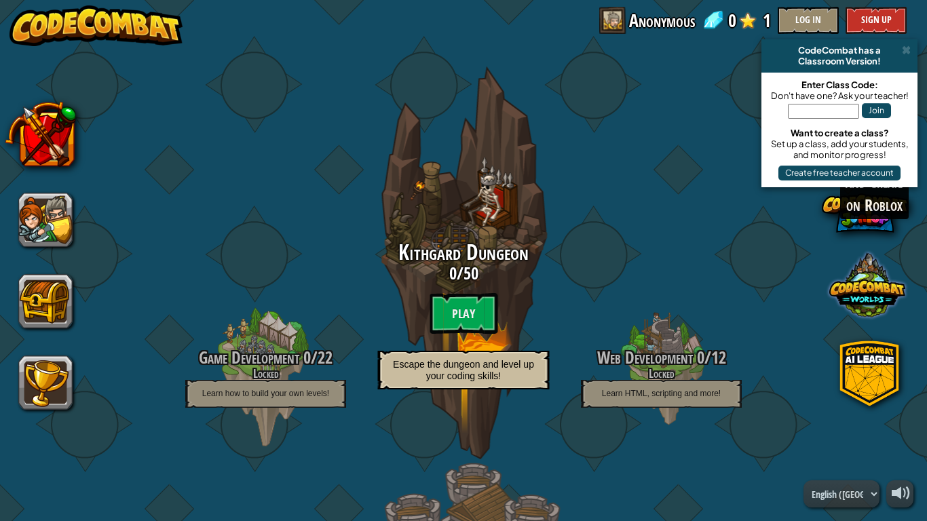
click at [843, 297] on span at bounding box center [867, 285] width 76 height 76
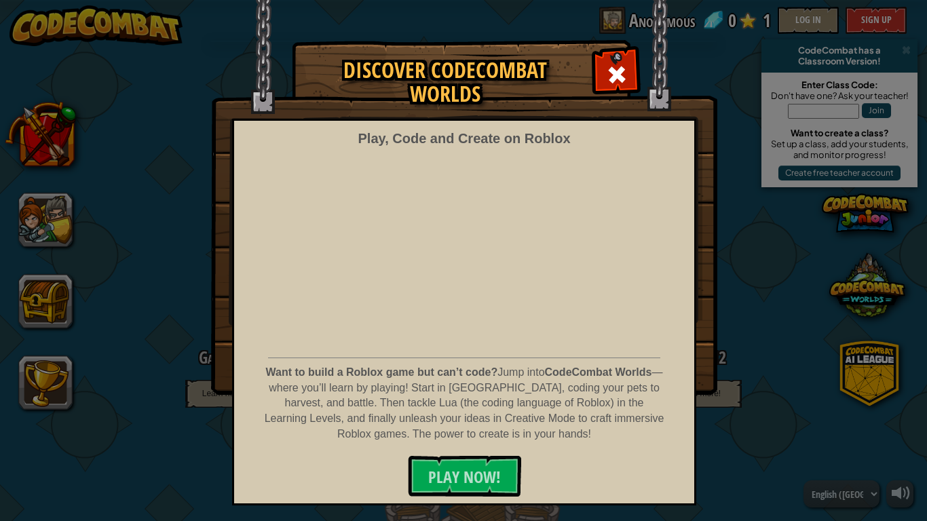
drag, startPoint x: 604, startPoint y: 77, endPoint x: 712, endPoint y: 116, distance: 113.9
click at [633, 81] on div at bounding box center [616, 73] width 43 height 43
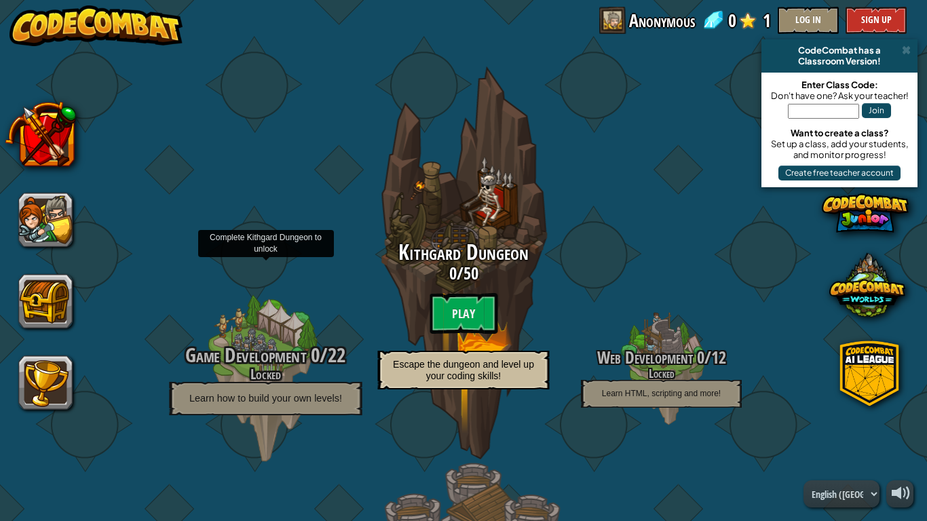
click at [252, 338] on div at bounding box center [265, 370] width 129 height 258
click at [251, 338] on div at bounding box center [265, 370] width 129 height 258
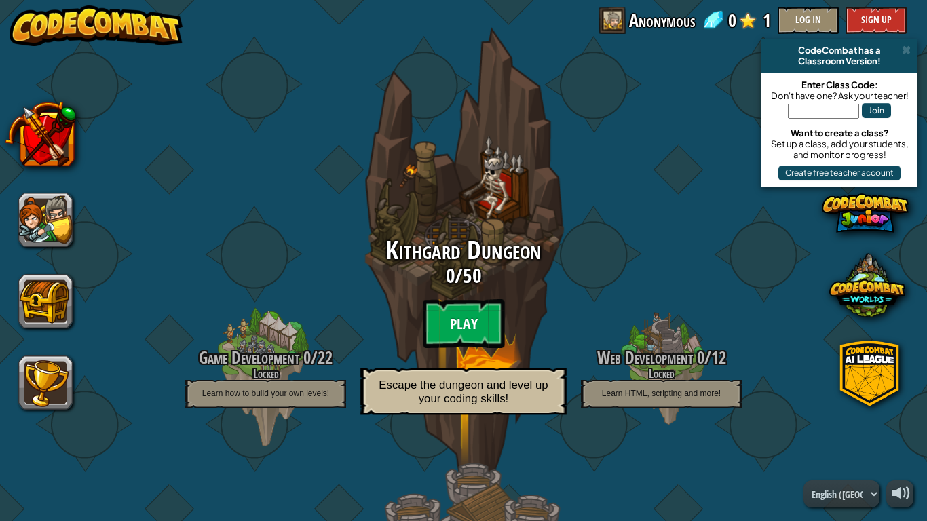
click at [470, 308] on btn "Play" at bounding box center [463, 323] width 81 height 49
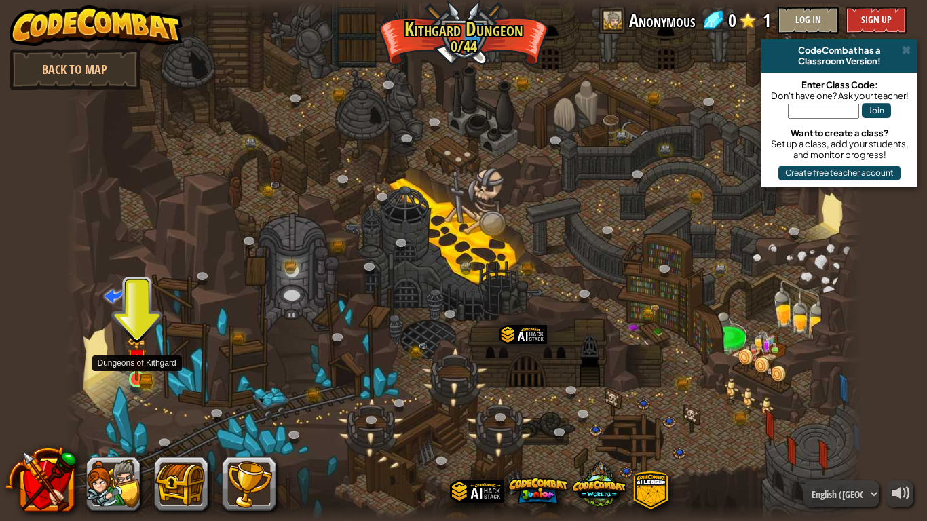
click at [140, 376] on img at bounding box center [137, 358] width 20 height 44
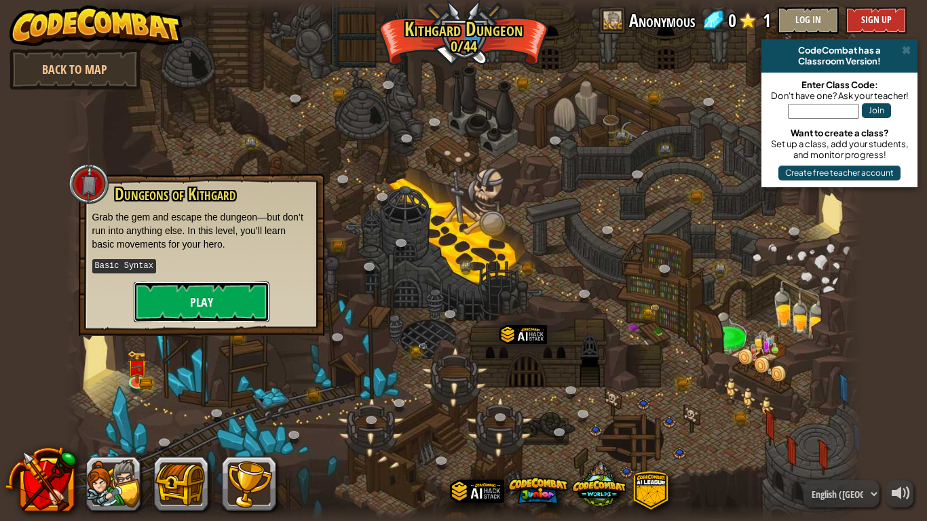
click at [163, 292] on button "Play" at bounding box center [202, 301] width 136 height 41
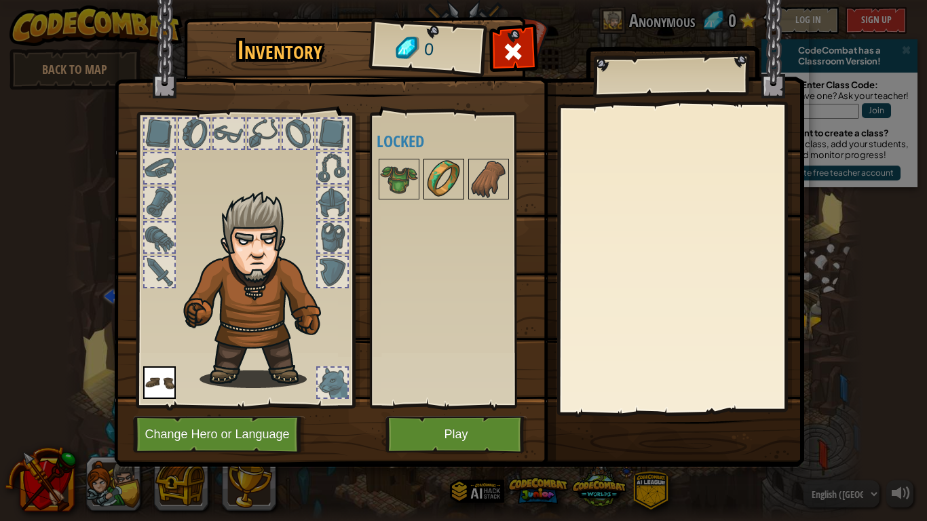
click at [454, 164] on div at bounding box center [443, 179] width 41 height 41
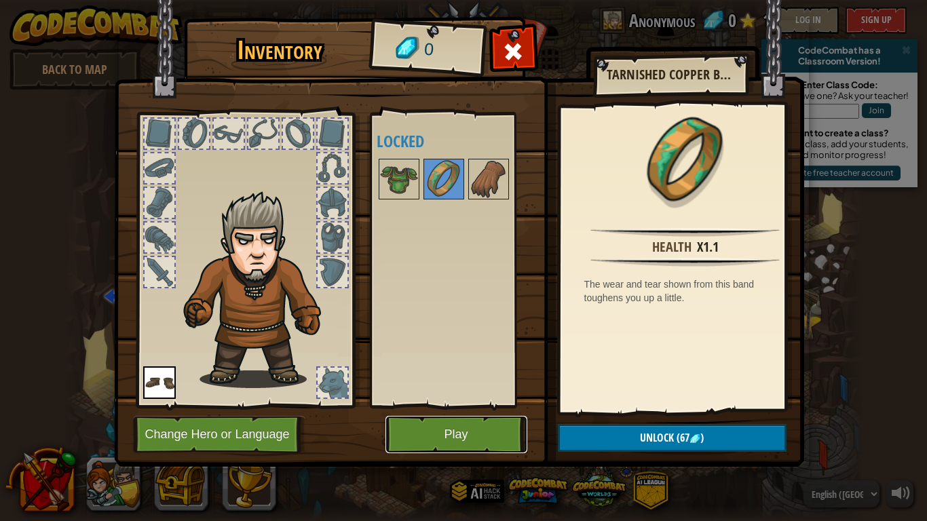
click at [487, 431] on button "Play" at bounding box center [456, 434] width 142 height 37
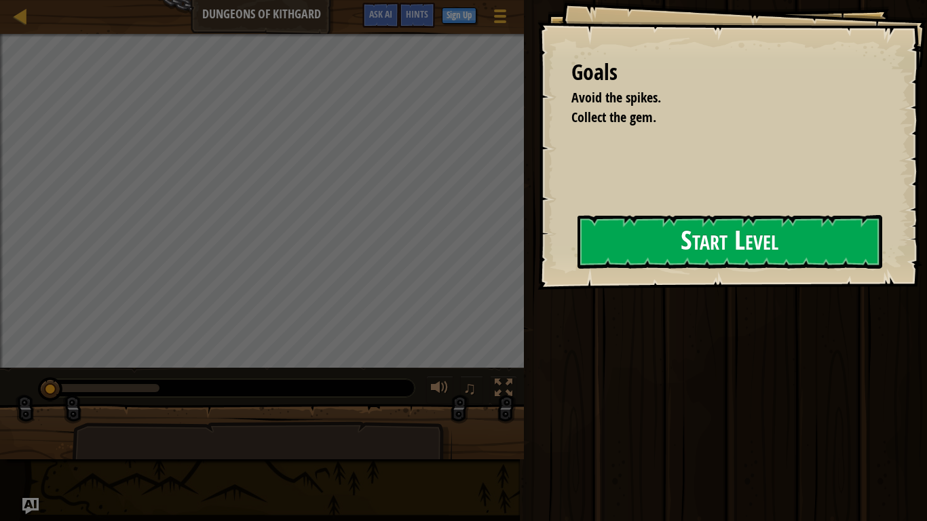
click at [675, 244] on button "Start Level" at bounding box center [729, 242] width 305 height 54
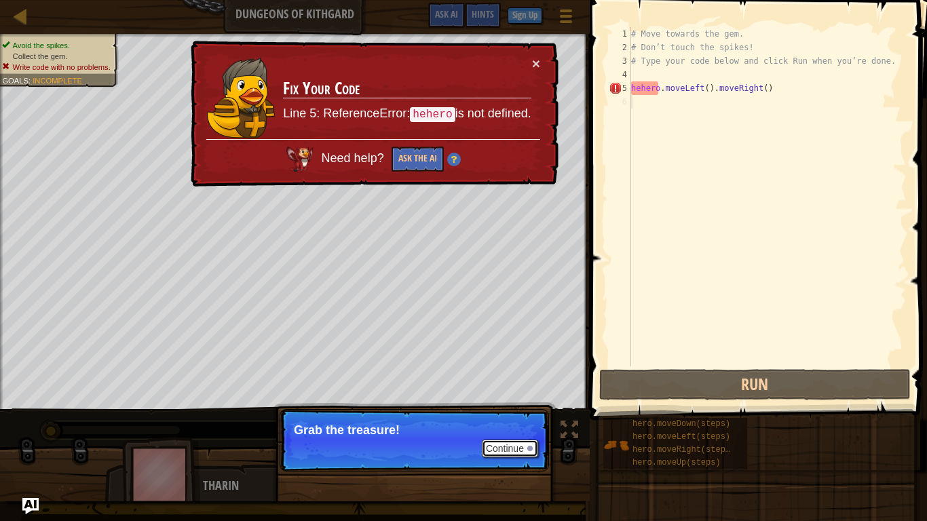
click at [536, 434] on button "Continue" at bounding box center [510, 449] width 56 height 18
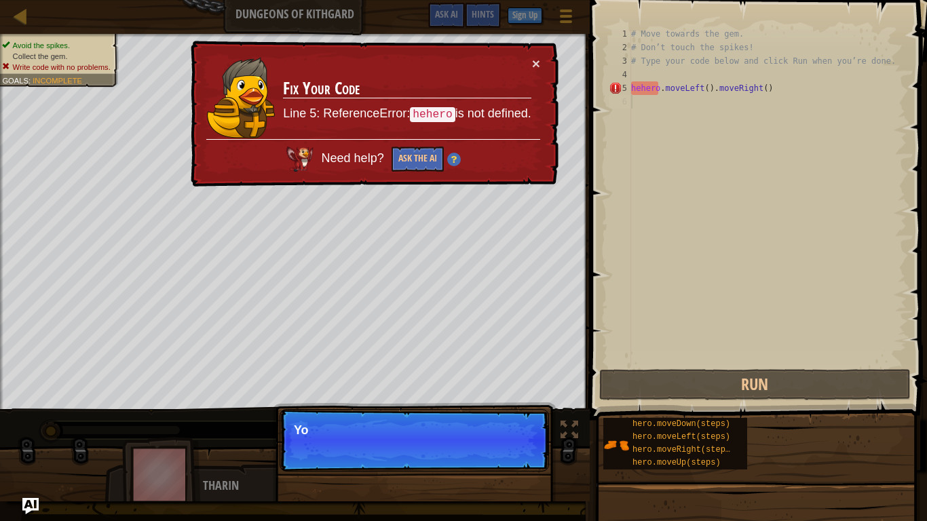
scroll to position [6, 0]
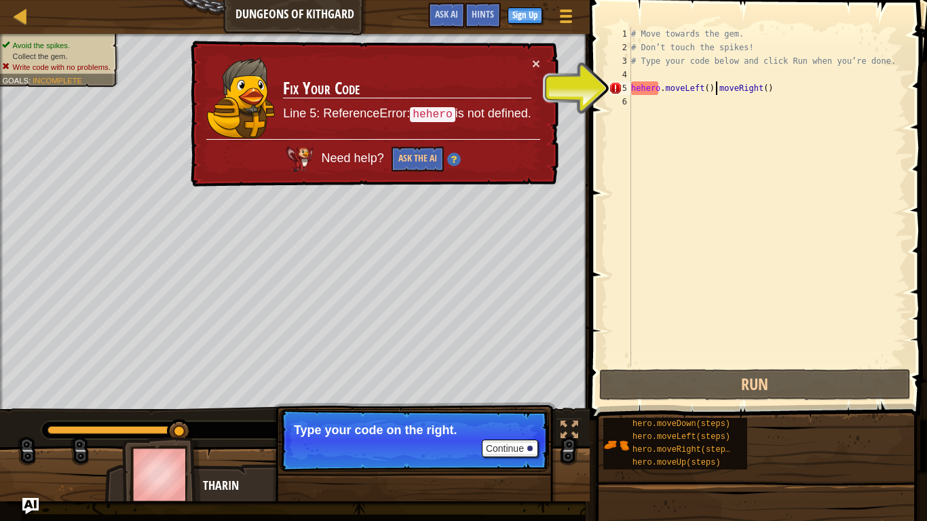
click at [716, 86] on div "# Move towards the gem. # Don’t touch the spikes! # Type your code below and cl…" at bounding box center [767, 210] width 278 height 366
type textarea "hehero.moveLeft().moveRight()"
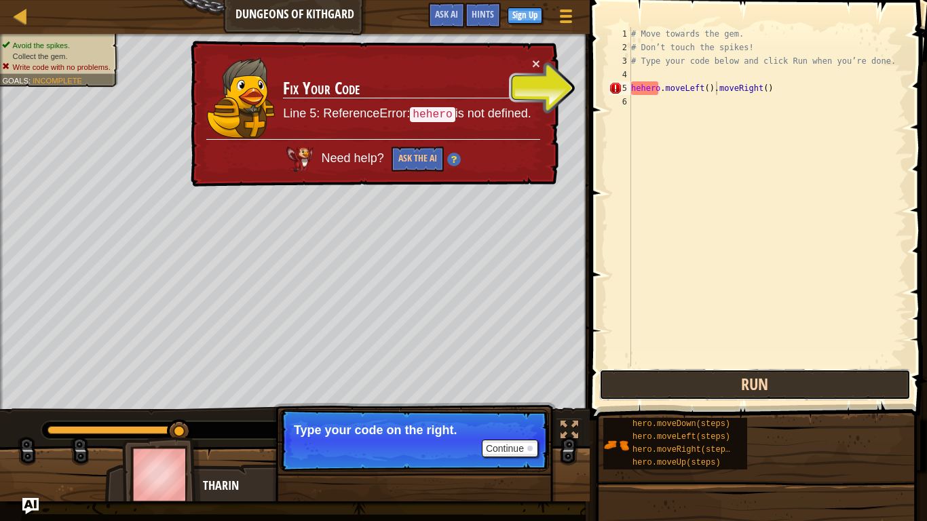
click at [825, 387] on button "Run" at bounding box center [754, 384] width 311 height 31
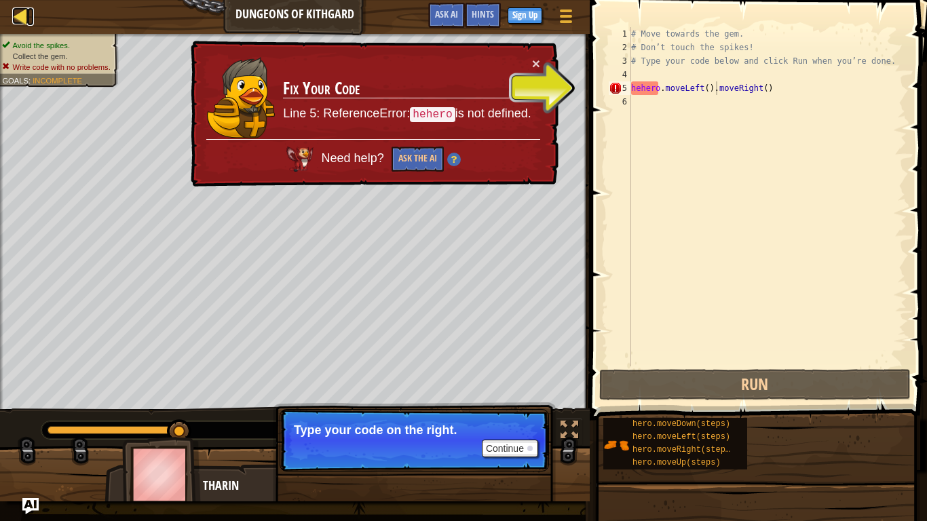
click at [23, 12] on div at bounding box center [20, 15] width 17 height 17
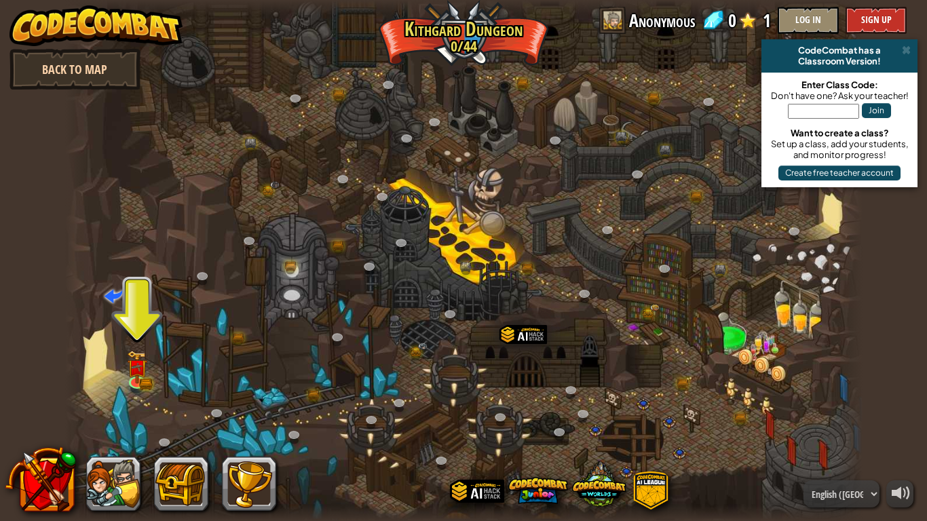
click at [103, 75] on link "Back to Map" at bounding box center [74, 69] width 131 height 41
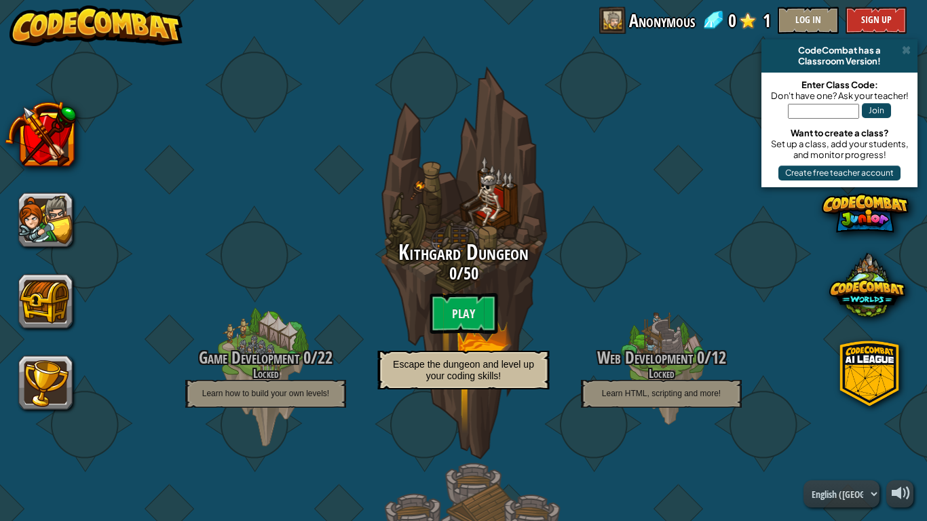
drag, startPoint x: 406, startPoint y: 197, endPoint x: 214, endPoint y: 165, distance: 194.0
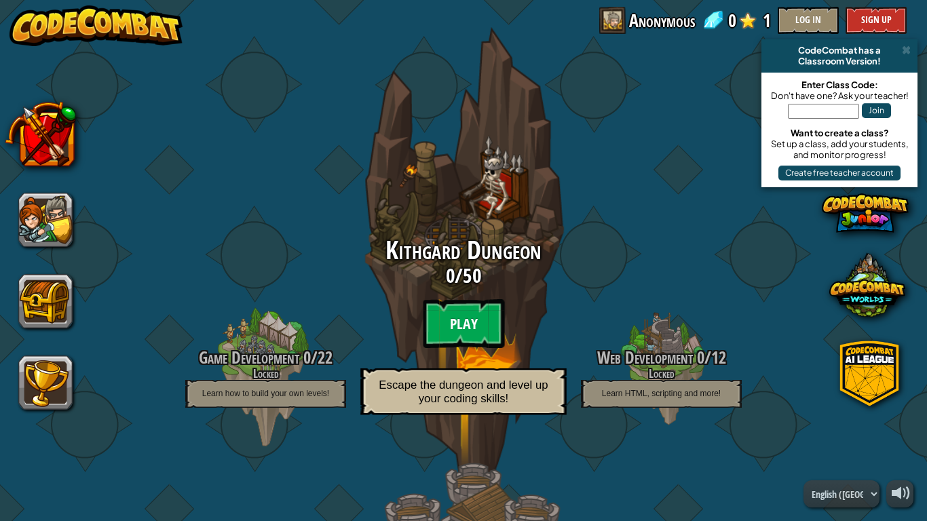
click at [454, 329] on btn "Play" at bounding box center [463, 323] width 81 height 49
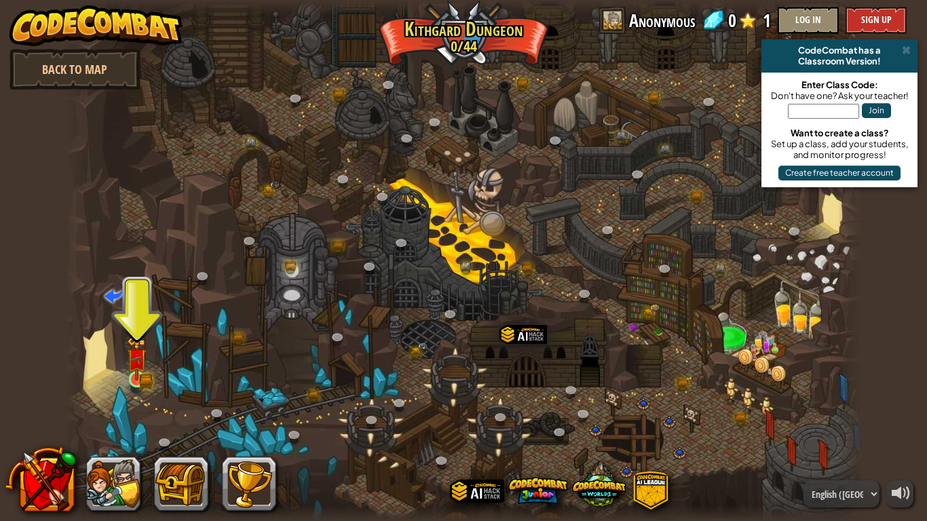
click at [128, 381] on img at bounding box center [137, 358] width 20 height 44
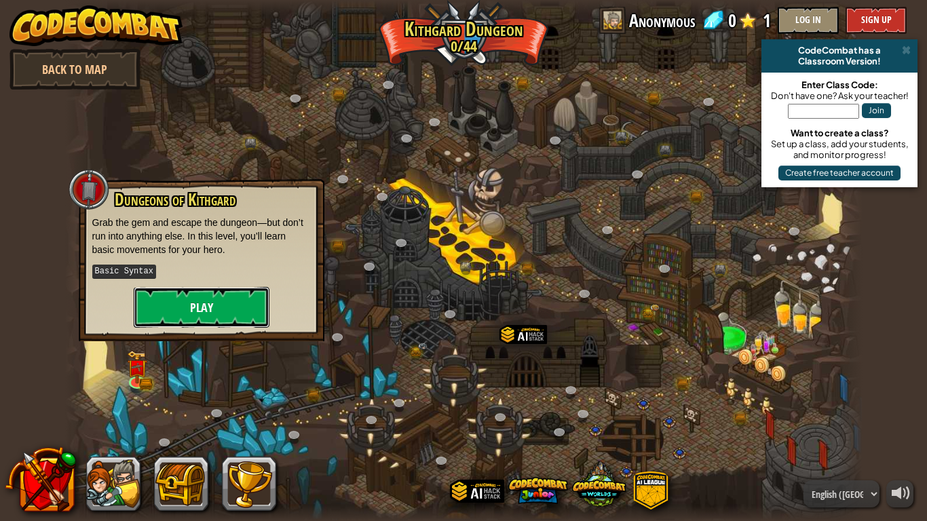
click at [199, 309] on button "Play" at bounding box center [202, 307] width 136 height 41
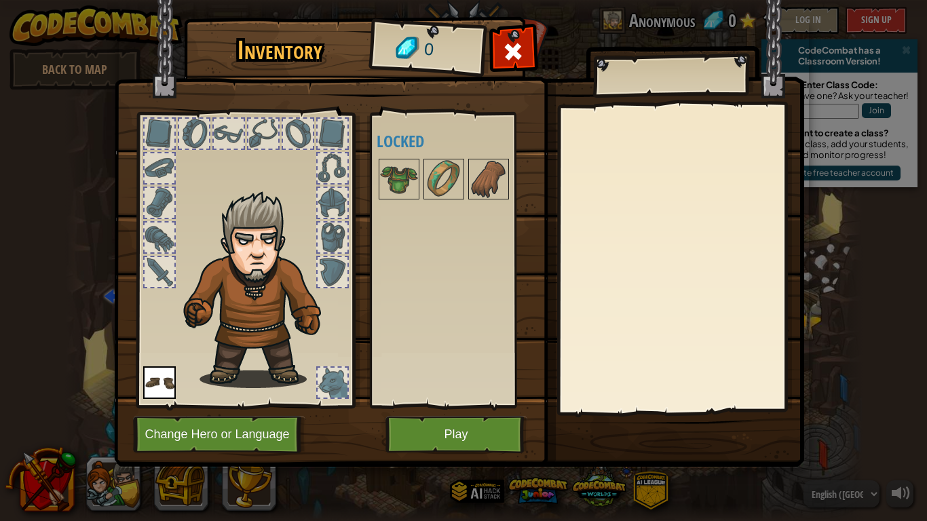
drag, startPoint x: 509, startPoint y: 51, endPoint x: 530, endPoint y: 51, distance: 21.0
click at [530, 51] on div at bounding box center [513, 55] width 43 height 43
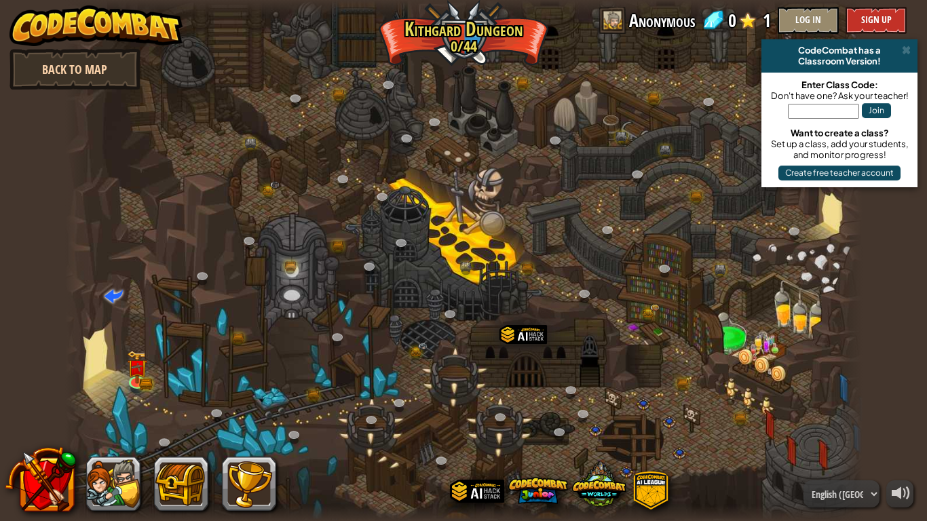
click at [94, 71] on link "Back to Map" at bounding box center [74, 69] width 131 height 41
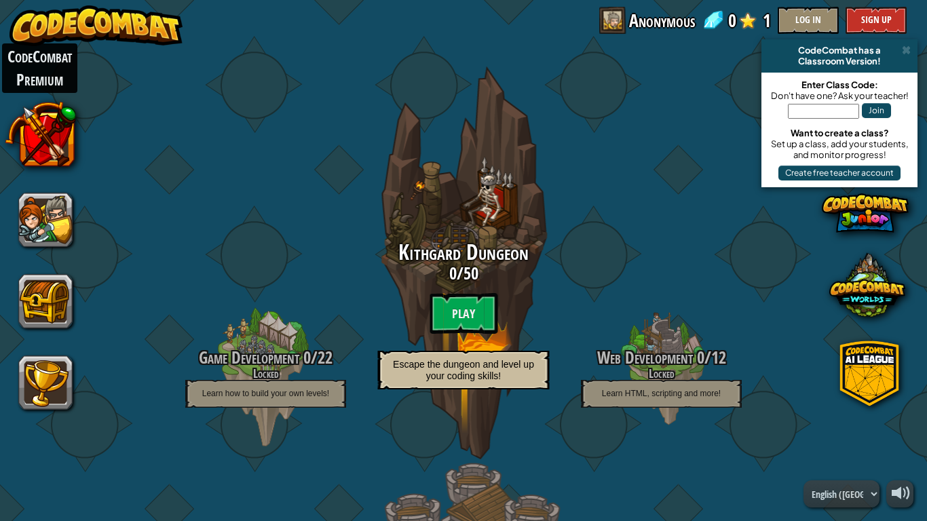
click at [47, 152] on button at bounding box center [40, 133] width 71 height 71
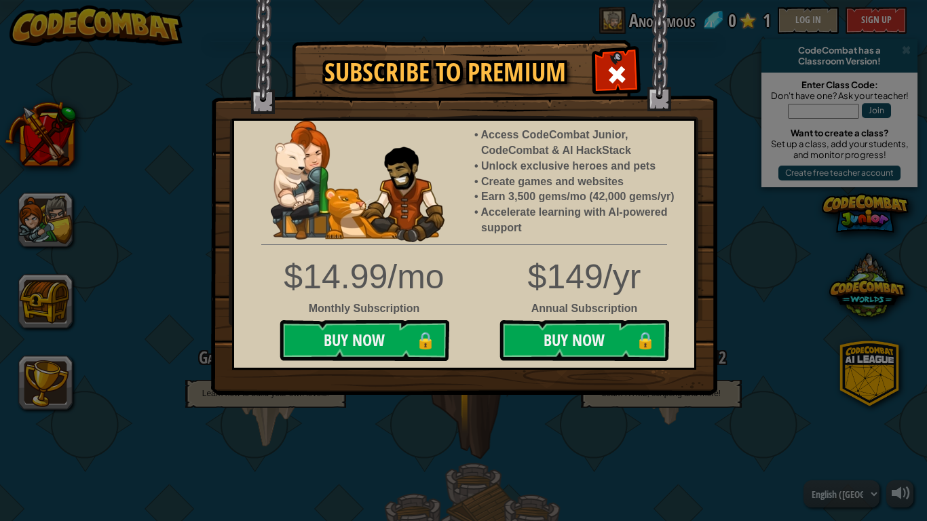
drag, startPoint x: 563, startPoint y: 58, endPoint x: 594, endPoint y: 62, distance: 31.4
click at [570, 60] on h1 "Subscribe to Premium" at bounding box center [445, 72] width 278 height 28
drag, startPoint x: 608, startPoint y: 62, endPoint x: 462, endPoint y: 78, distance: 146.7
click at [605, 62] on div at bounding box center [616, 73] width 43 height 43
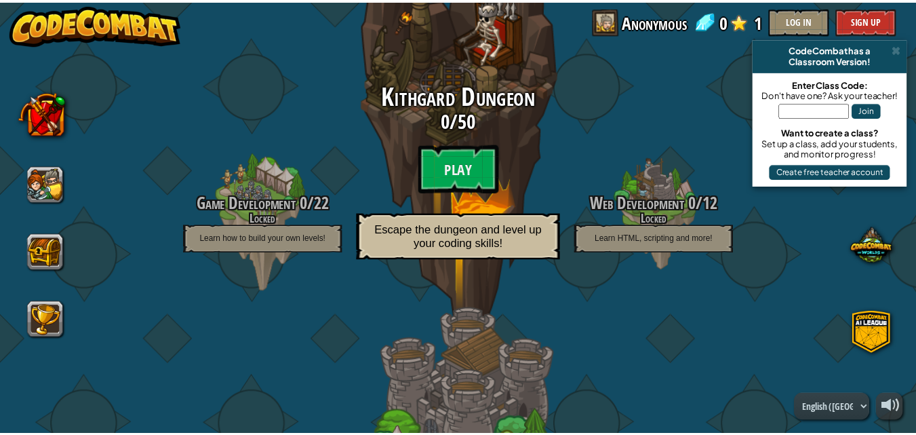
scroll to position [271, 0]
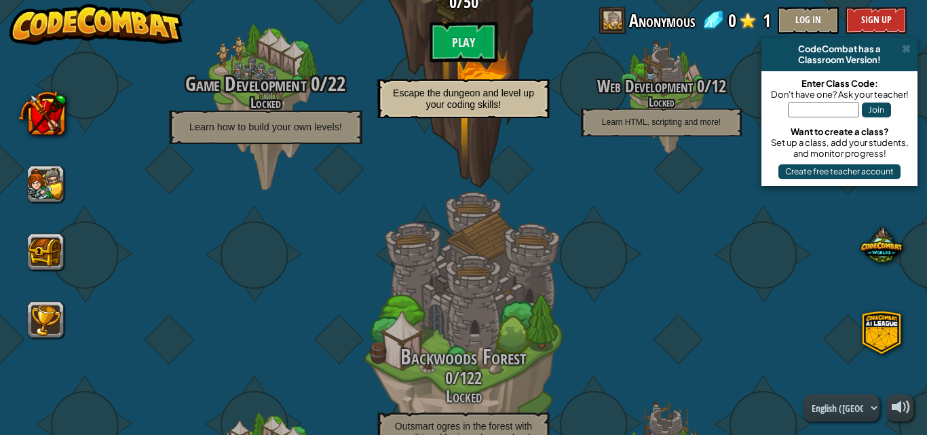
click at [192, 96] on span "Game Development" at bounding box center [245, 84] width 121 height 28
click at [237, 104] on h4 "Locked" at bounding box center [265, 103] width 258 height 16
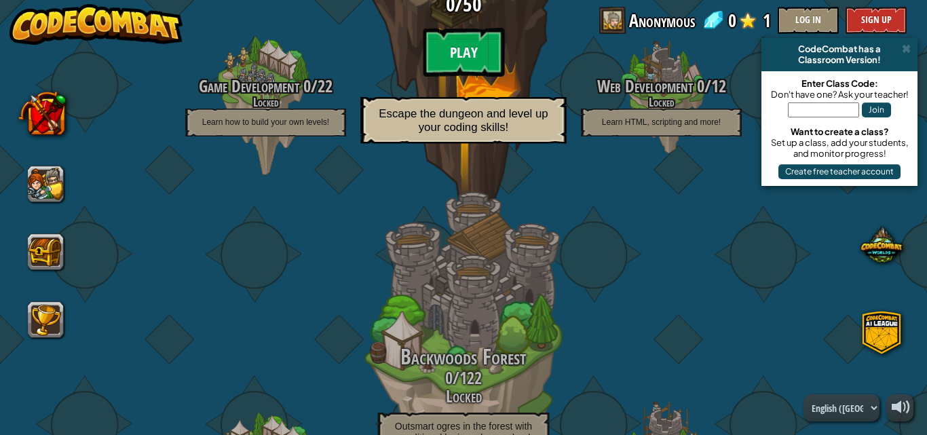
click at [434, 56] on btn "Play" at bounding box center [463, 52] width 81 height 49
